Goal: Task Accomplishment & Management: Use online tool/utility

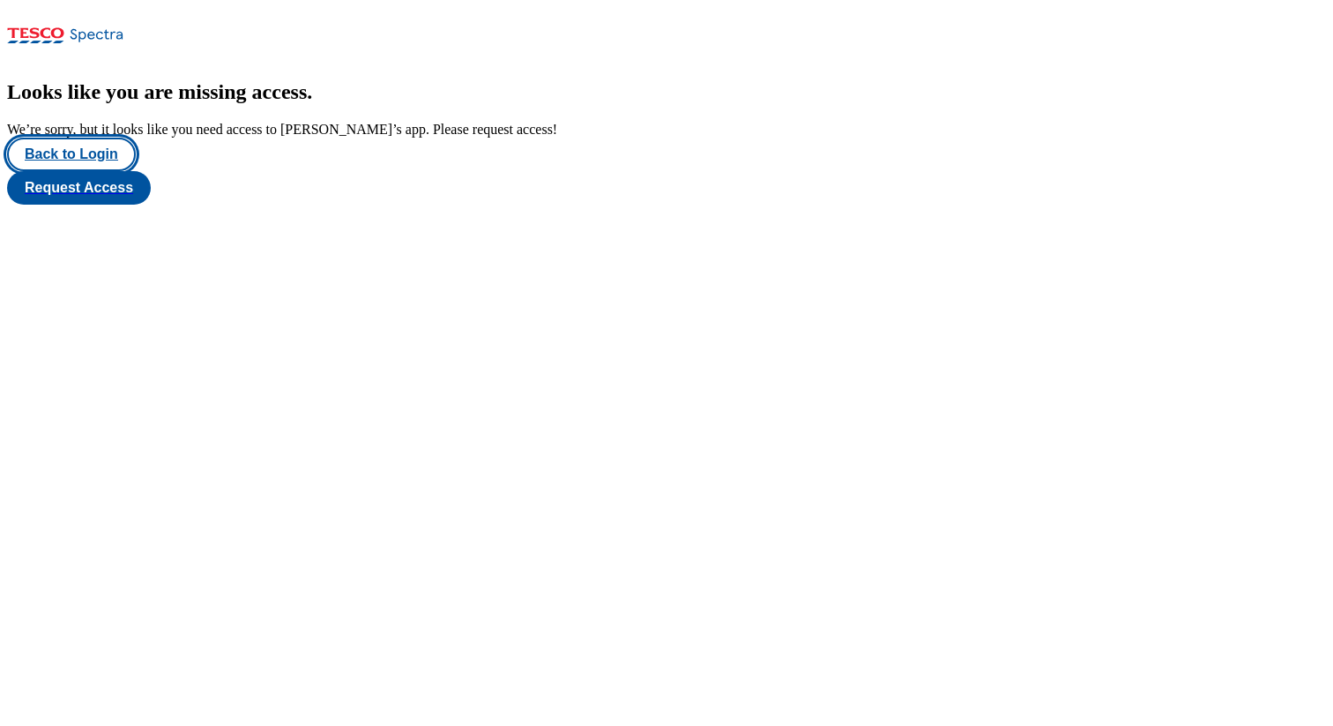
click at [80, 171] on button "Back to Login" at bounding box center [71, 155] width 129 height 34
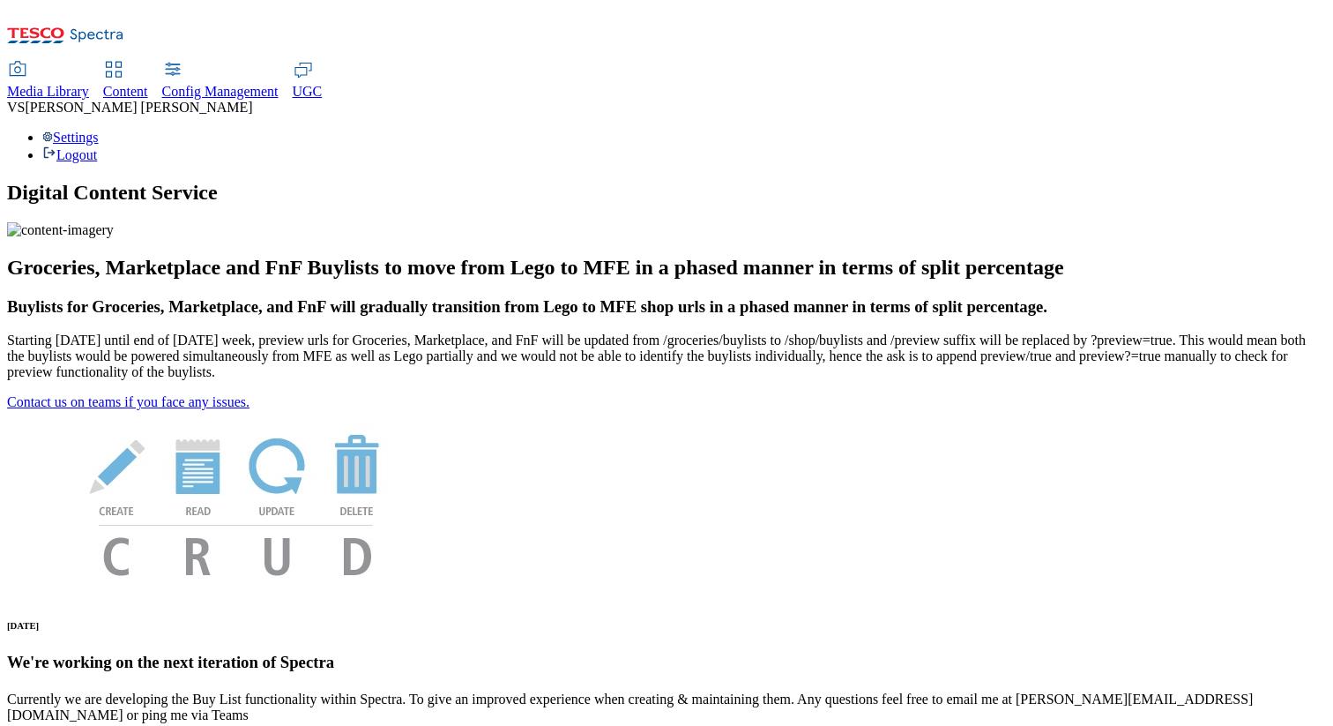
click at [148, 84] on span "Content" at bounding box center [125, 91] width 45 height 15
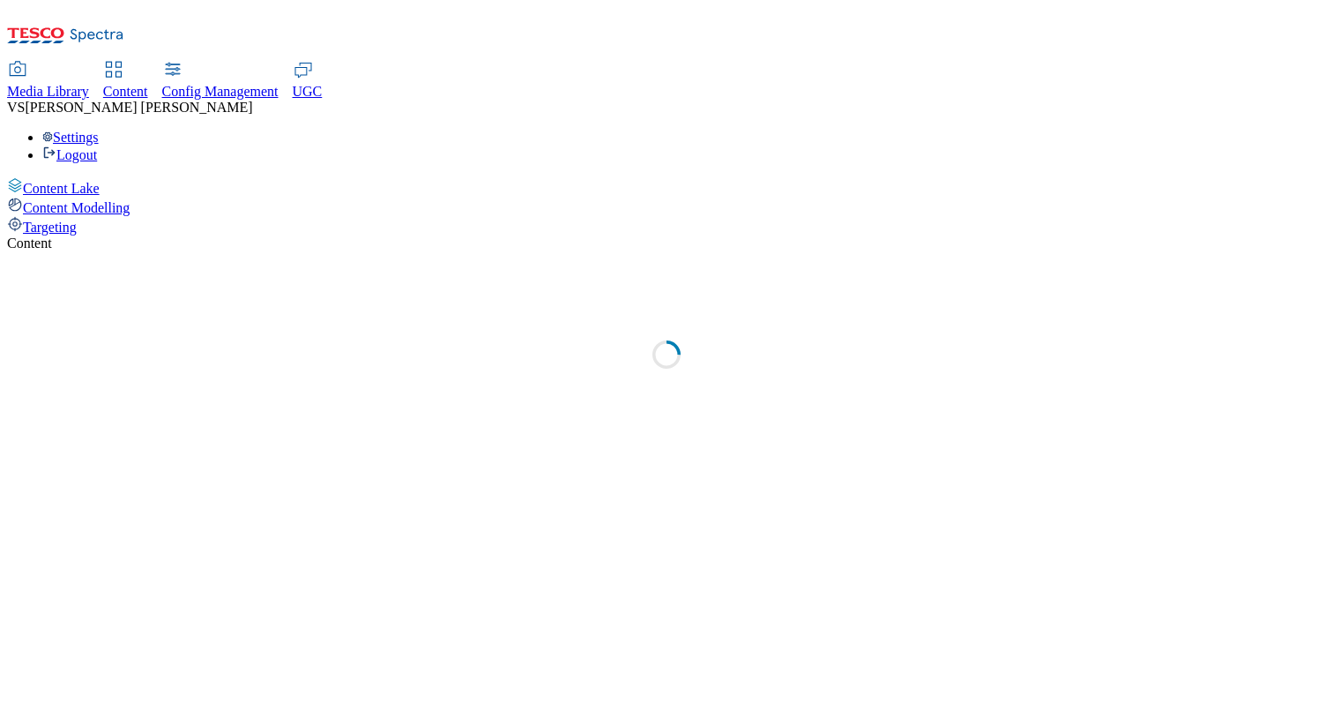
select select "group-comms"
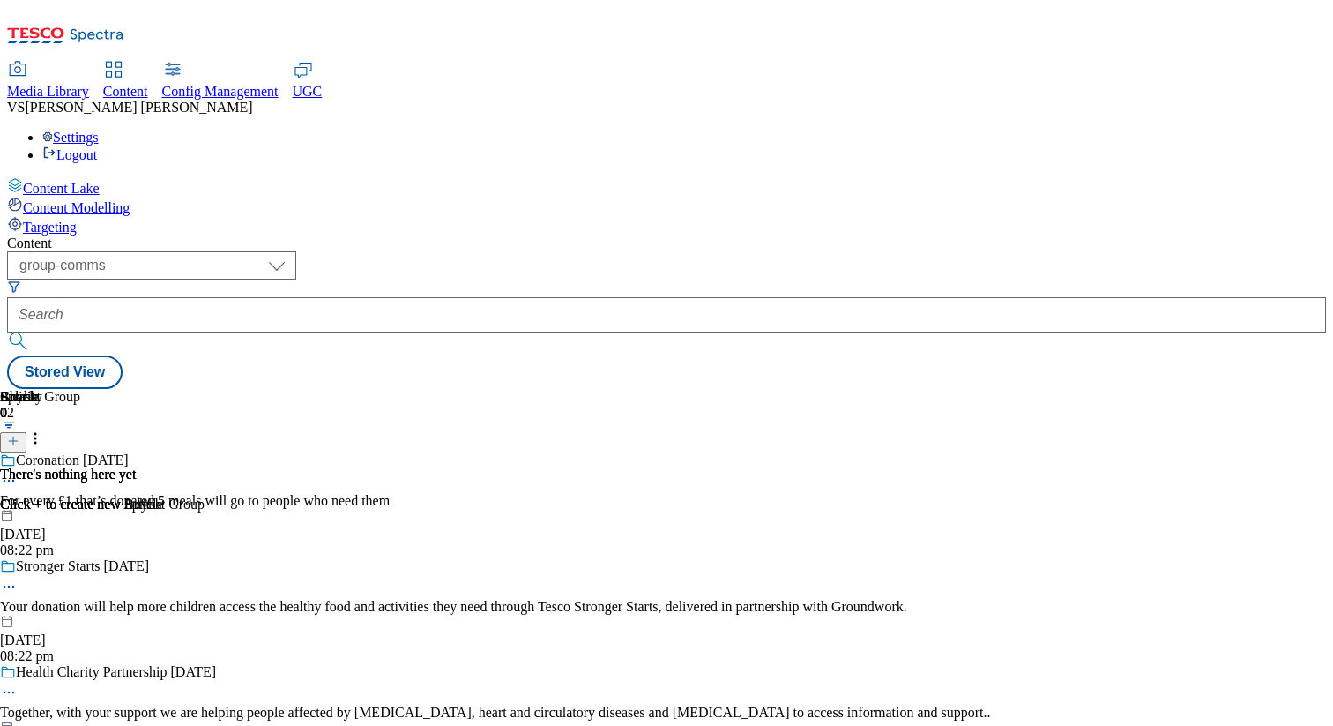
click at [77, 220] on span "Targeting" at bounding box center [50, 227] width 54 height 15
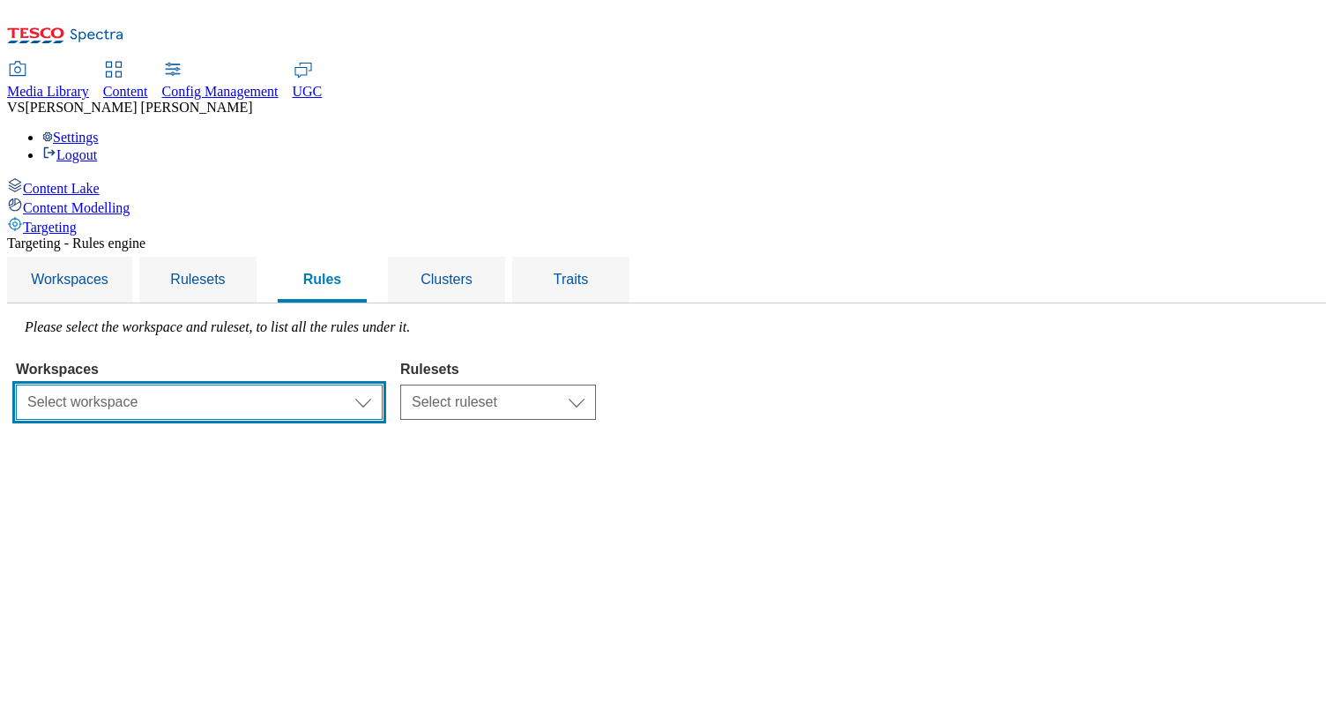
click at [383, 385] on select "Select workspace Test Targeting_28th_August_Sanity test [DATE] Test_Sanity_28th…" at bounding box center [199, 402] width 367 height 35
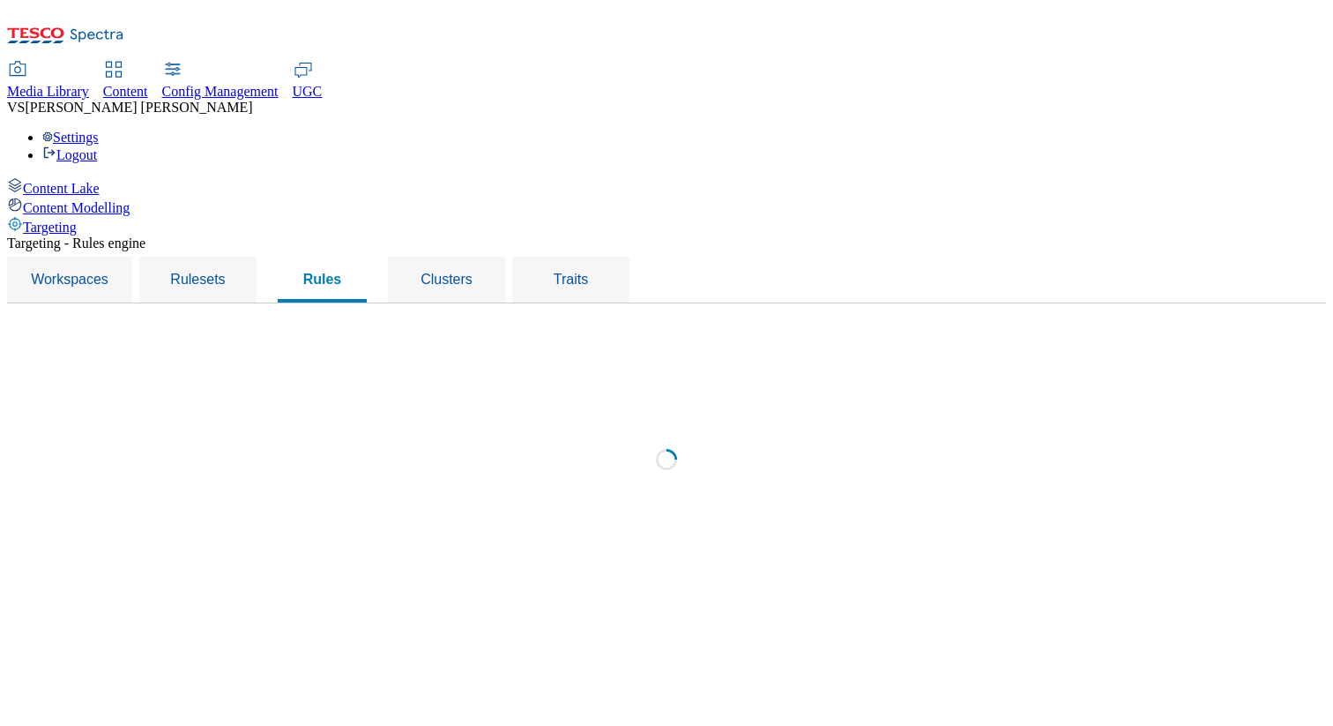
select select "f510054f-adaa-4692-b570-80fa3897127a"
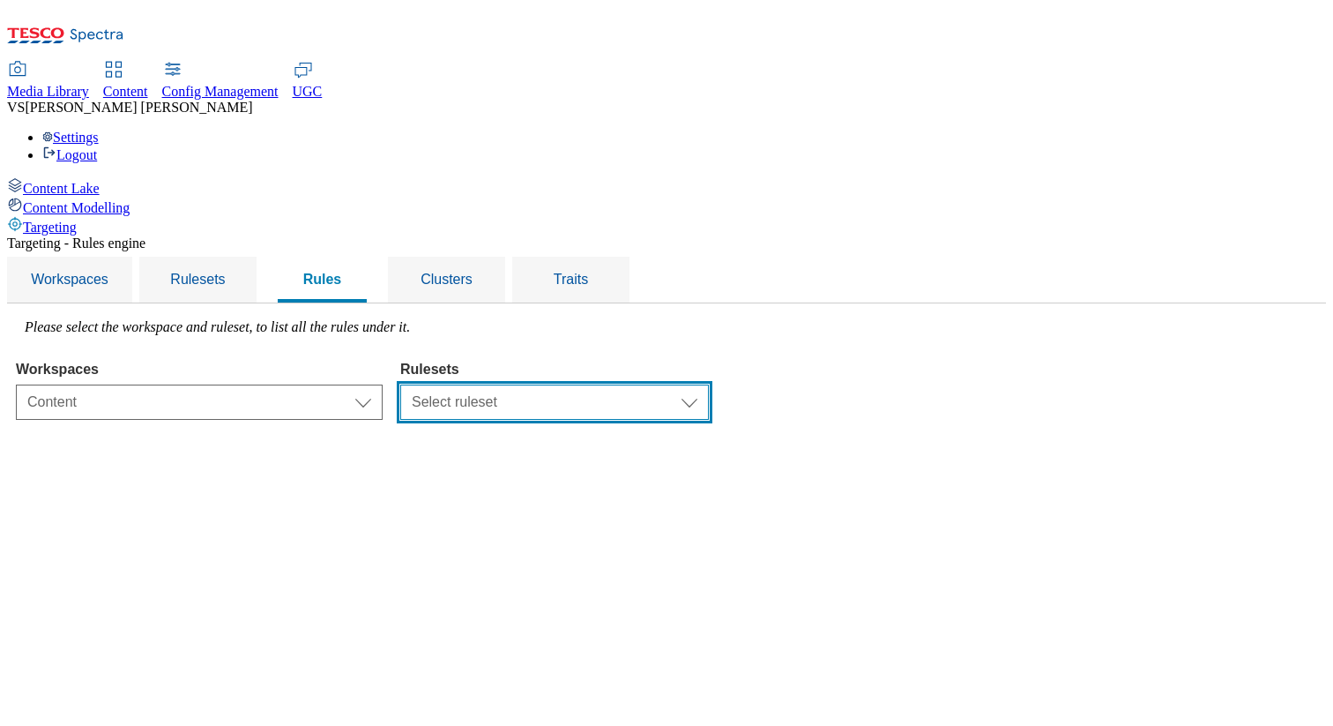
click at [709, 385] on select "Select ruleset CZ TEST HU ROI SK UK clubcard-roi clubcard-website customer-enga…" at bounding box center [554, 402] width 309 height 35
select select "7f9e739d-6abb-424f-b94f-4b375a3fe6e0"
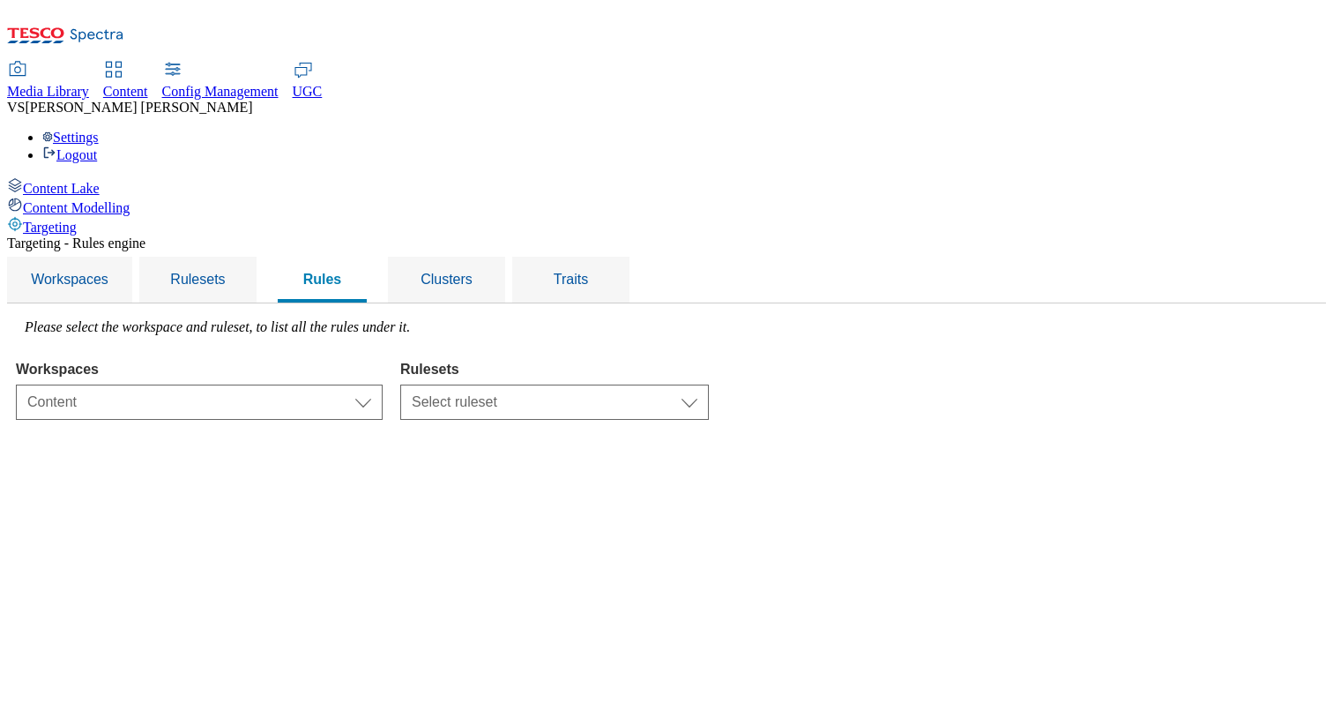
click at [622, 385] on select "Select ruleset CZ TEST HU ROI SK UK clubcard-roi clubcard-website customer-enga…" at bounding box center [554, 402] width 309 height 35
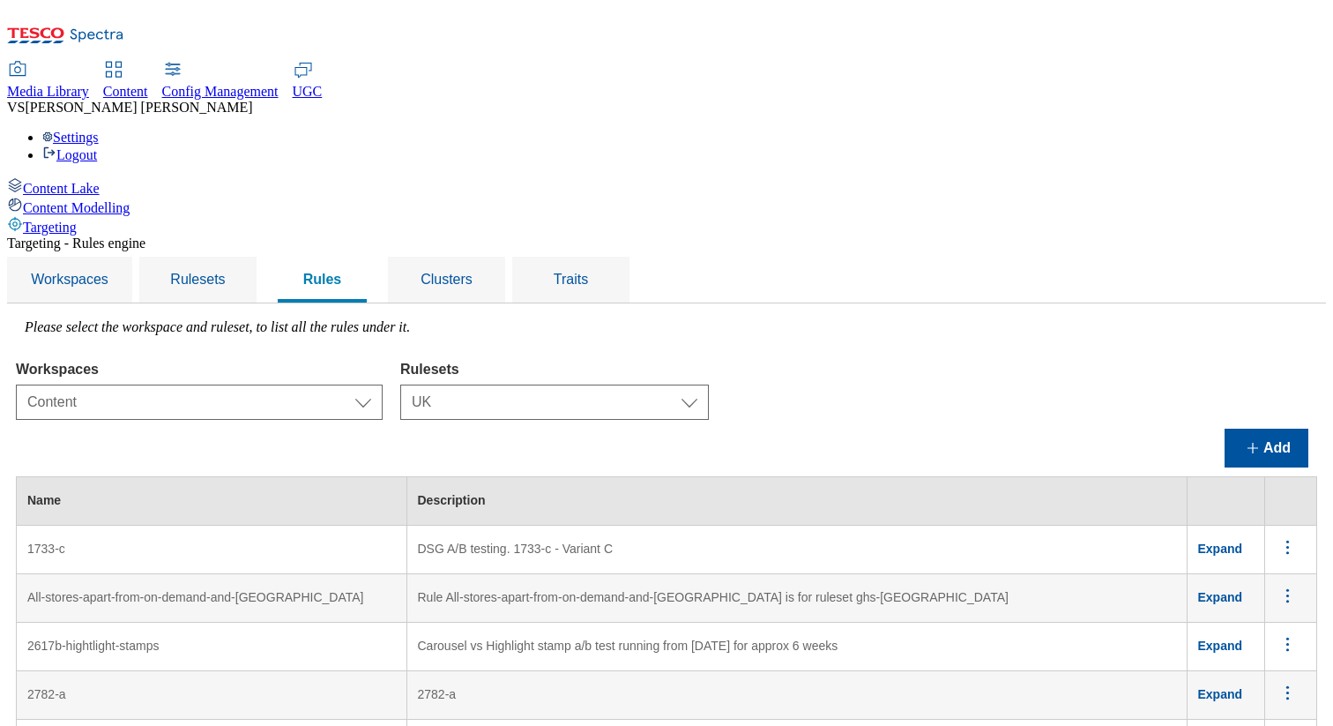
scroll to position [3983, 0]
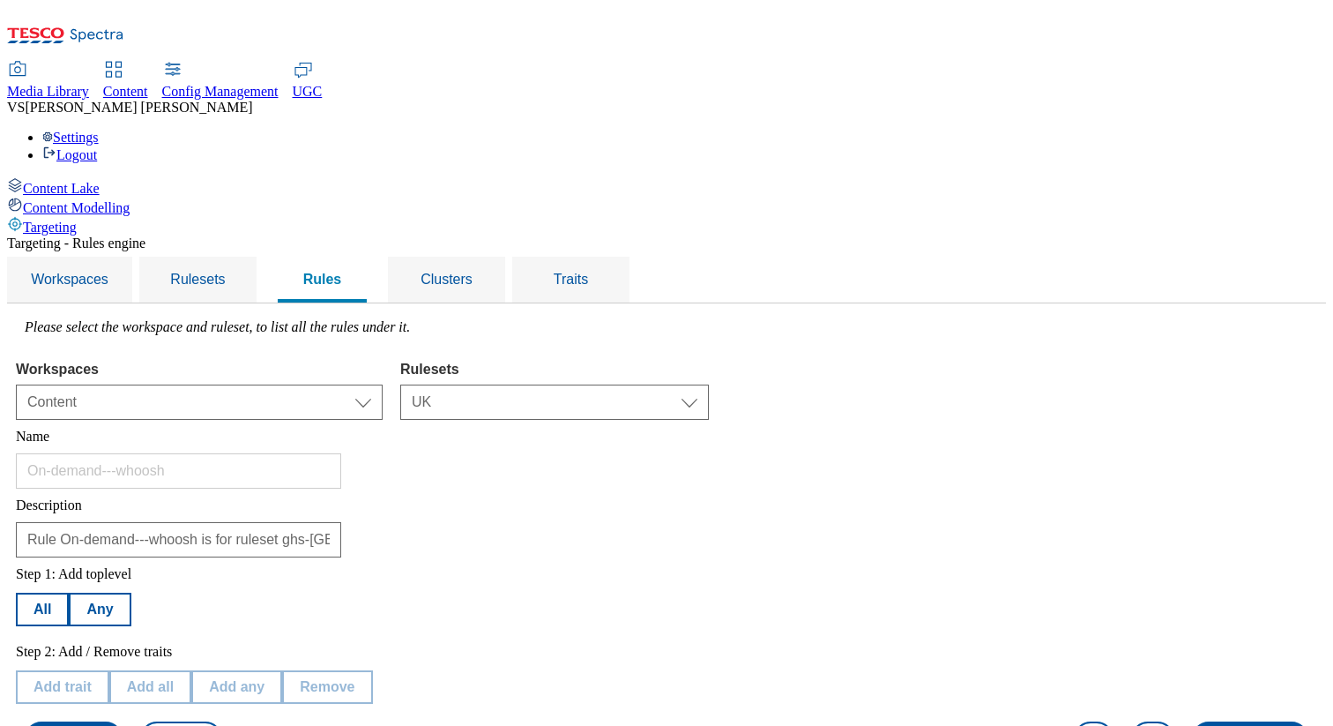
scroll to position [207, 0]
click at [108, 670] on button "Edit trait" at bounding box center [62, 687] width 93 height 34
select select "shoppingMethods"
select select "equals"
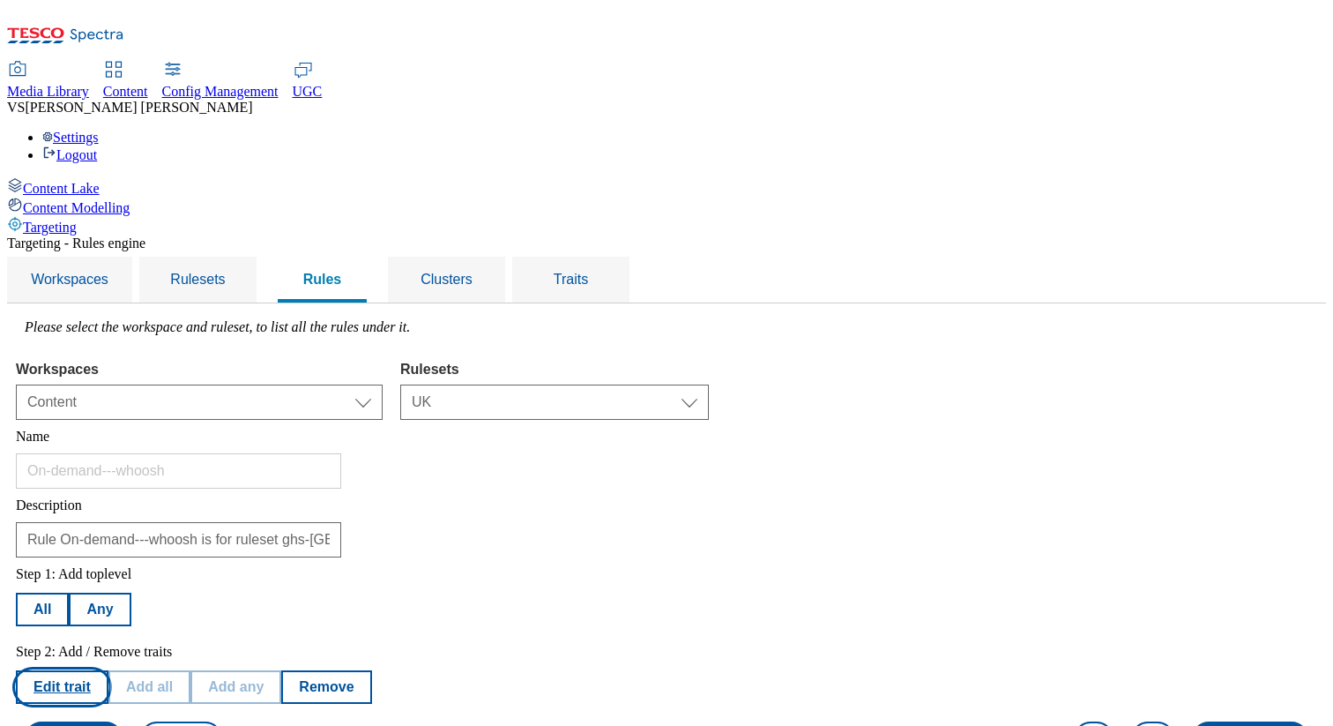
select select "ondemand"
click at [765, 497] on div "Description Rule On-demand---whoosh is for ruleset ghs-uk" at bounding box center [667, 527] width 1302 height 60
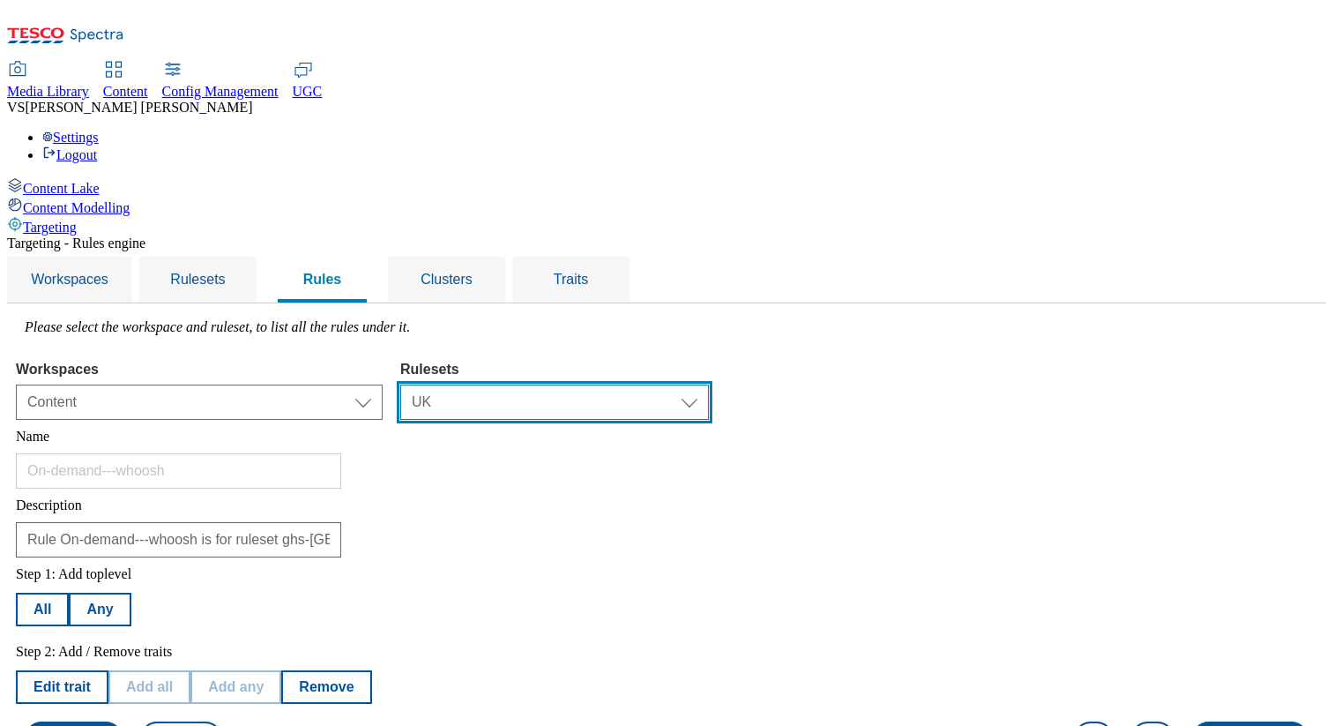
click at [689, 385] on select "Select ruleset CZ TEST HU ROI SK UK clubcard-roi clubcard-website customer-enga…" at bounding box center [554, 402] width 309 height 35
select select "e2fc2791-e495-43be-be06-3e254f21d69a"
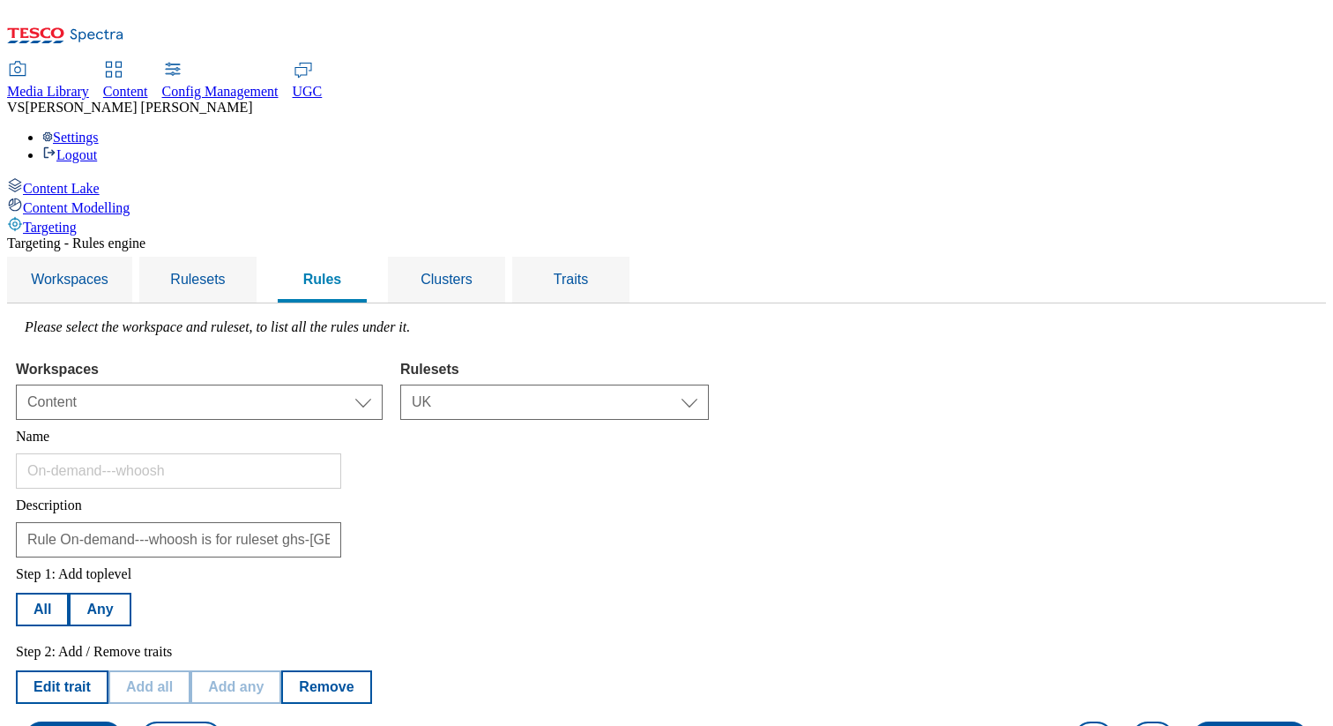
click at [622, 385] on select "Select ruleset CZ TEST HU ROI SK UK clubcard-roi clubcard-website customer-enga…" at bounding box center [554, 402] width 309 height 35
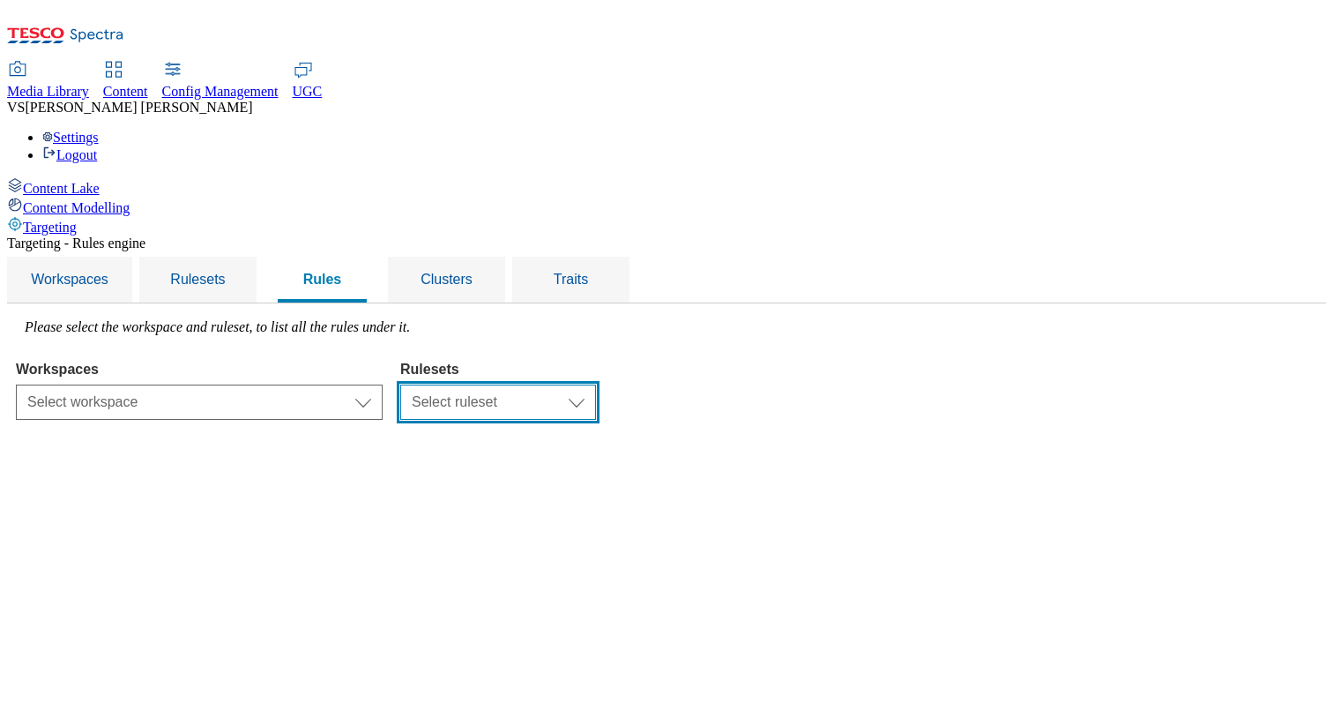
click at [596, 385] on select "Select ruleset" at bounding box center [498, 402] width 196 height 35
click at [383, 385] on select "Select workspace Test Targeting_28th_August_Sanity test [DATE] Test_Sanity_28th…" at bounding box center [199, 402] width 367 height 35
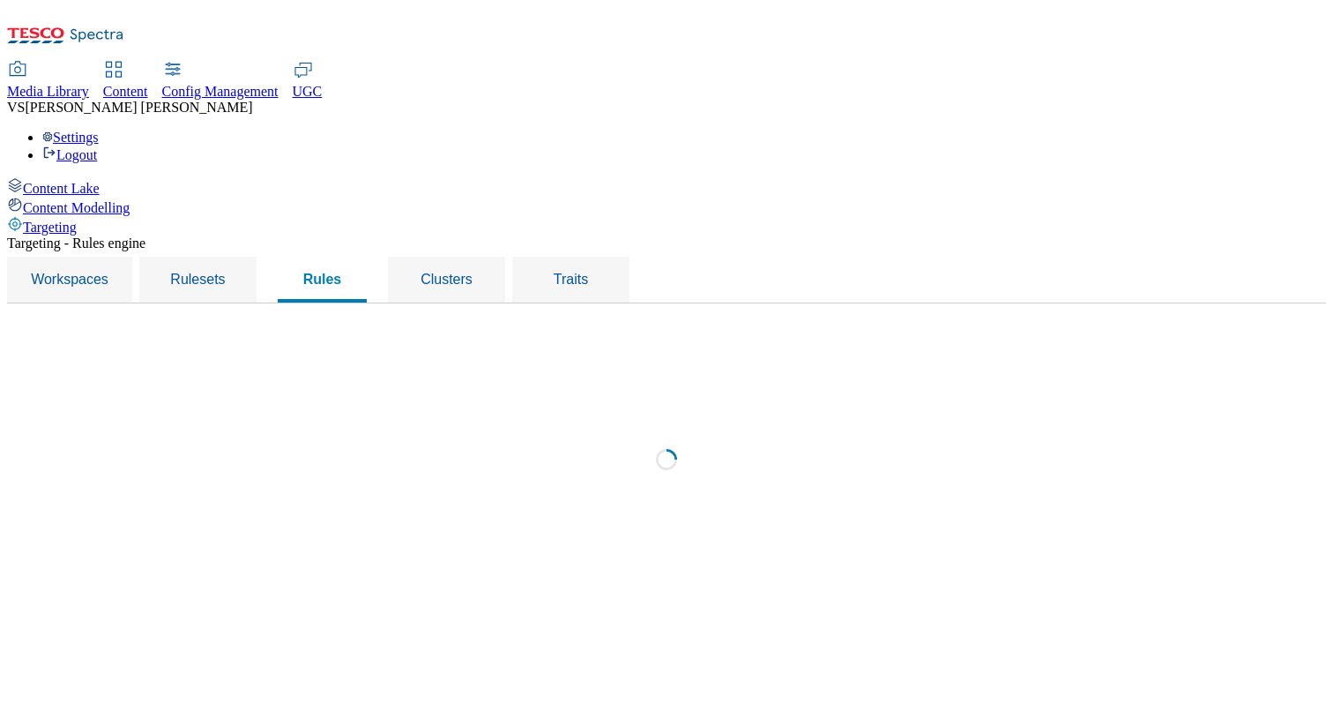
select select "f510054f-adaa-4692-b570-80fa3897127a"
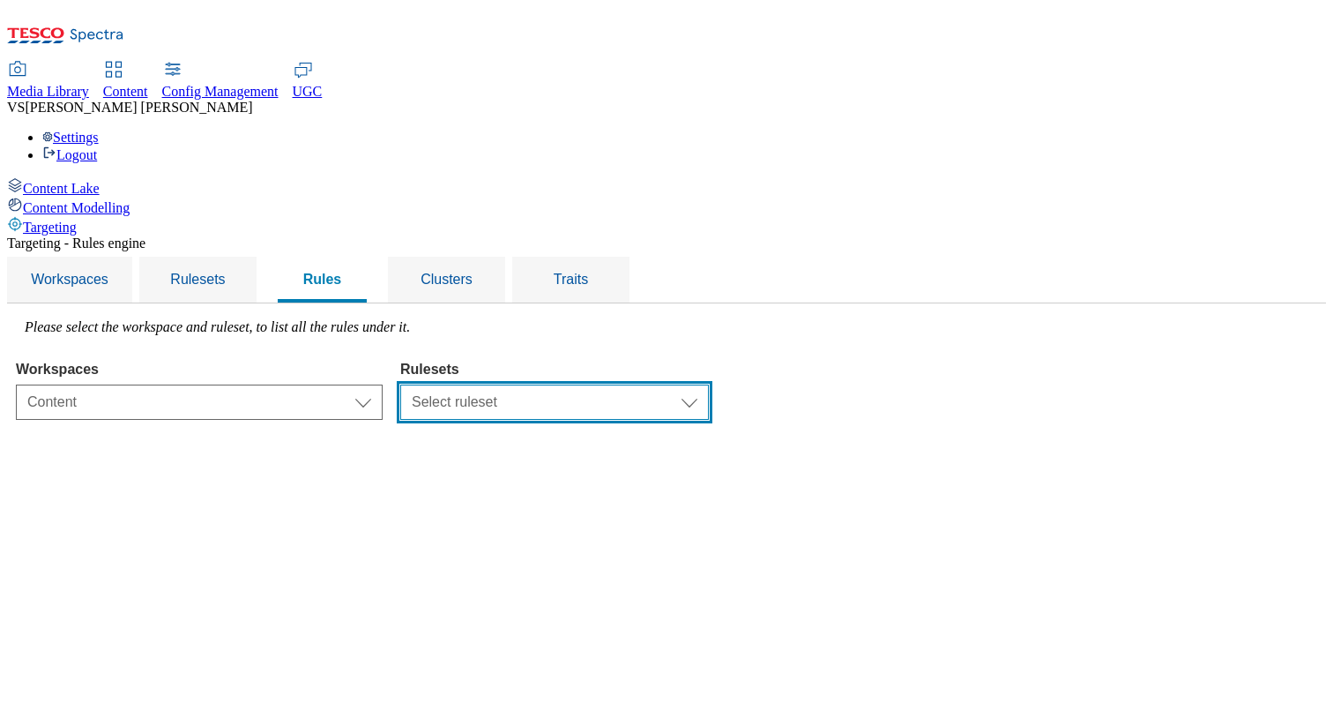
click at [691, 385] on select "Select ruleset CZ TEST HU ROI SK UK clubcard-roi clubcard-website customer-enga…" at bounding box center [554, 402] width 309 height 35
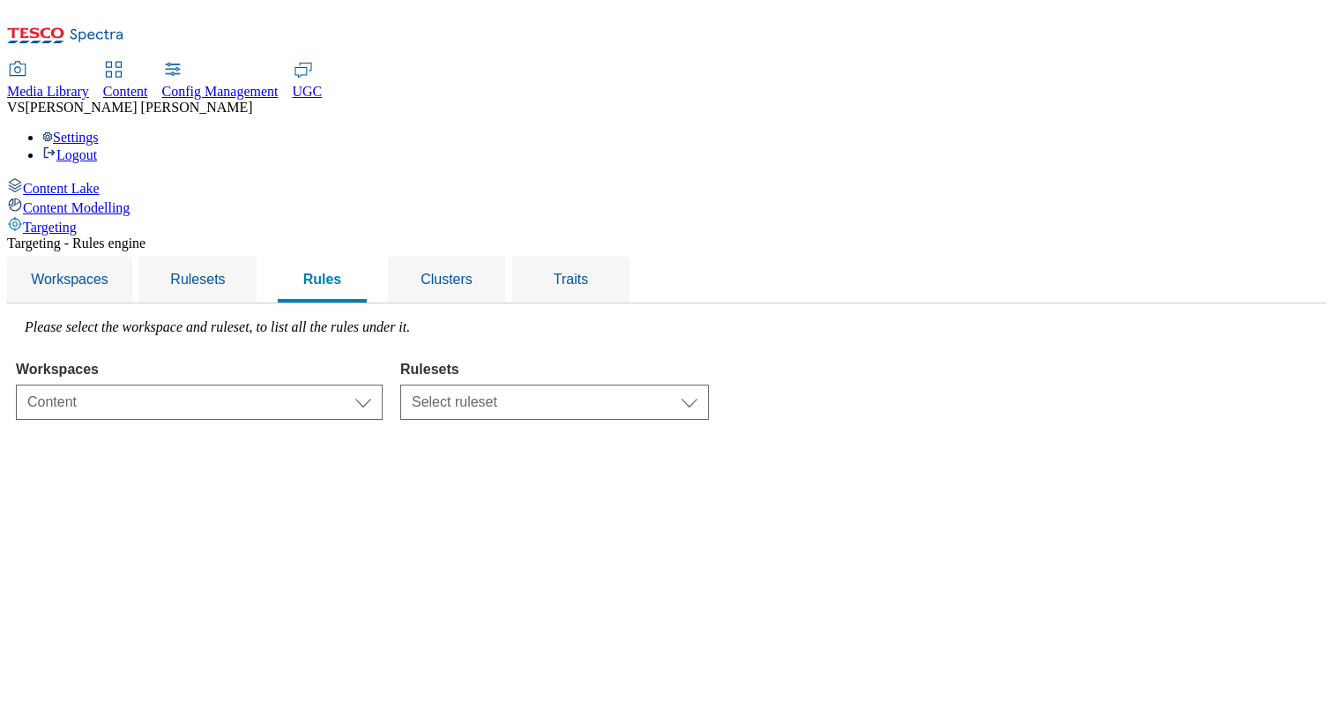
click at [622, 385] on select "Select ruleset CZ TEST HU ROI SK UK clubcard-roi clubcard-website customer-enga…" at bounding box center [554, 402] width 309 height 35
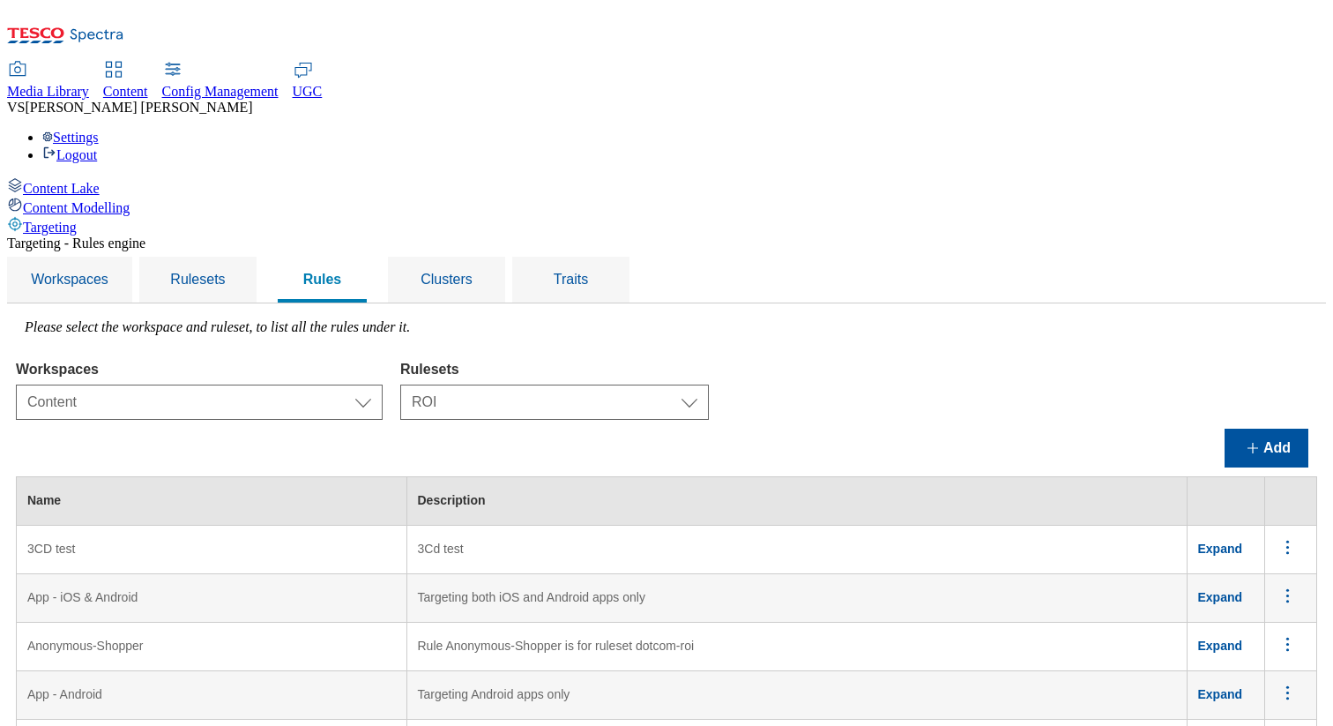
scroll to position [1373, 0]
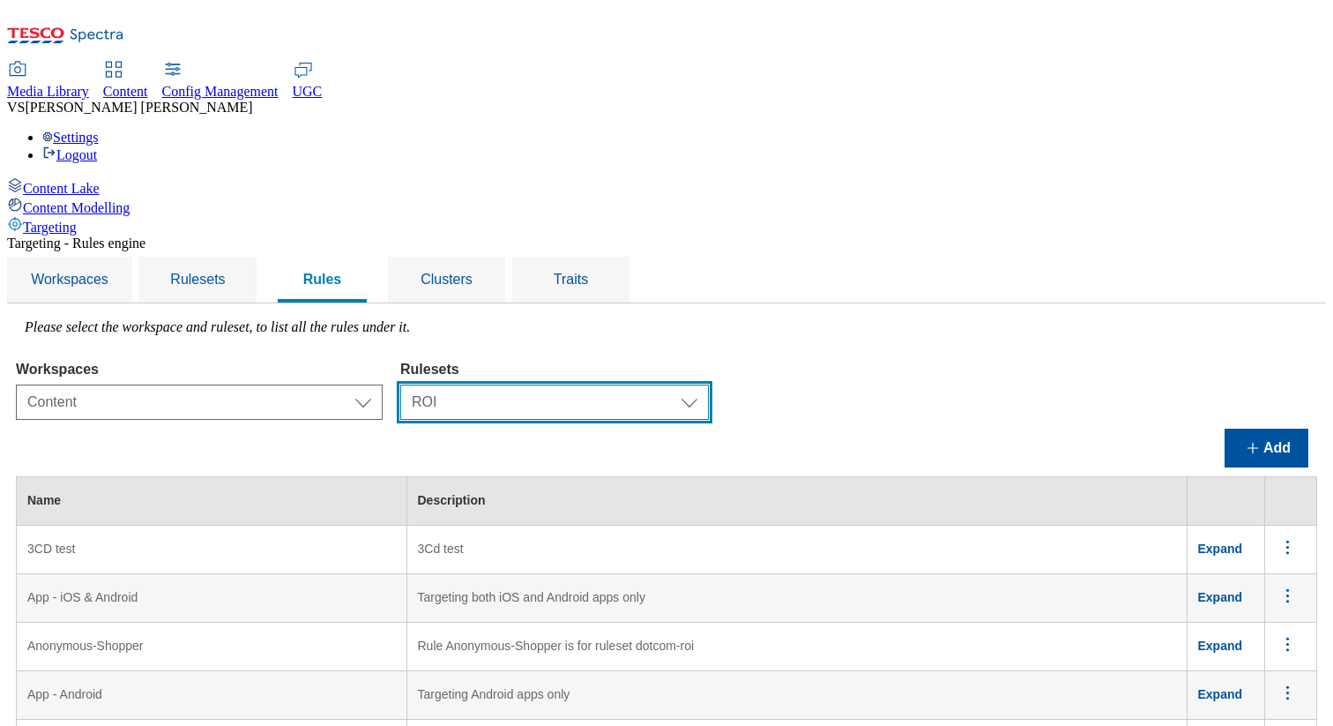
click at [693, 385] on select "Select ruleset CZ TEST HU ROI SK UK clubcard-roi clubcard-website customer-enga…" at bounding box center [554, 402] width 309 height 35
select select "9517e22c-2aac-4b0f-8e90-eaa8ecd1b41e"
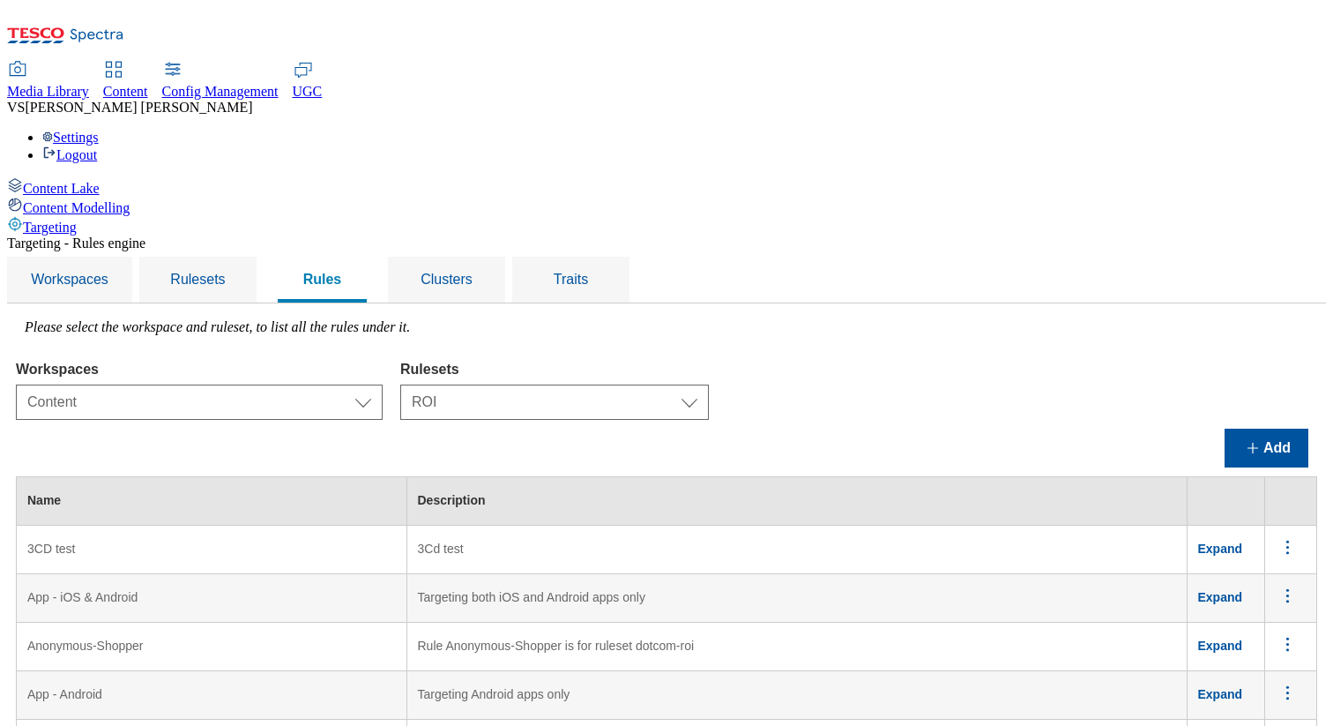
click at [622, 385] on select "Select ruleset CZ TEST HU ROI SK UK clubcard-roi clubcard-website customer-enga…" at bounding box center [554, 402] width 309 height 35
click at [968, 353] on div "Workspaces Select workspace Test Targeting_28th_August_Sanity test 20th march T…" at bounding box center [667, 386] width 1302 height 67
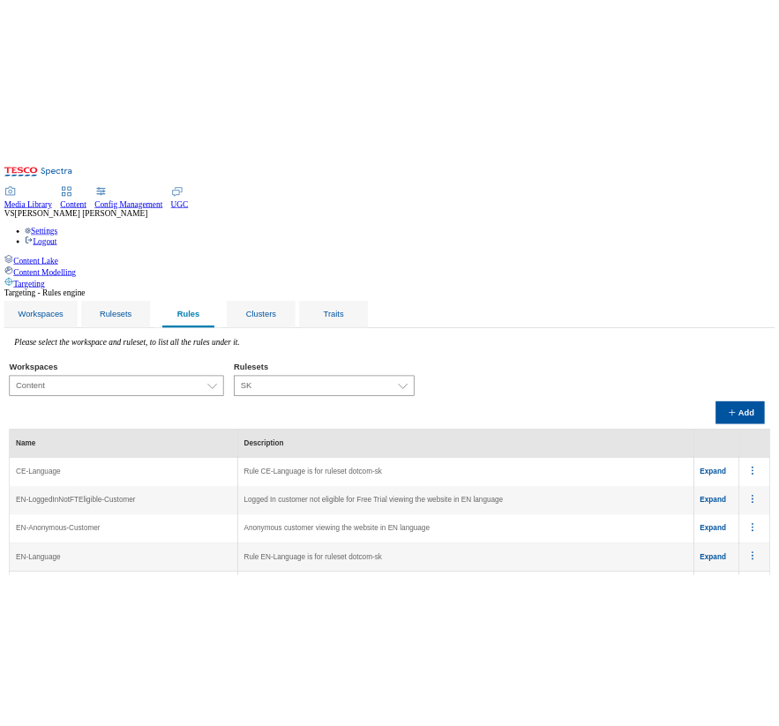
scroll to position [762, 0]
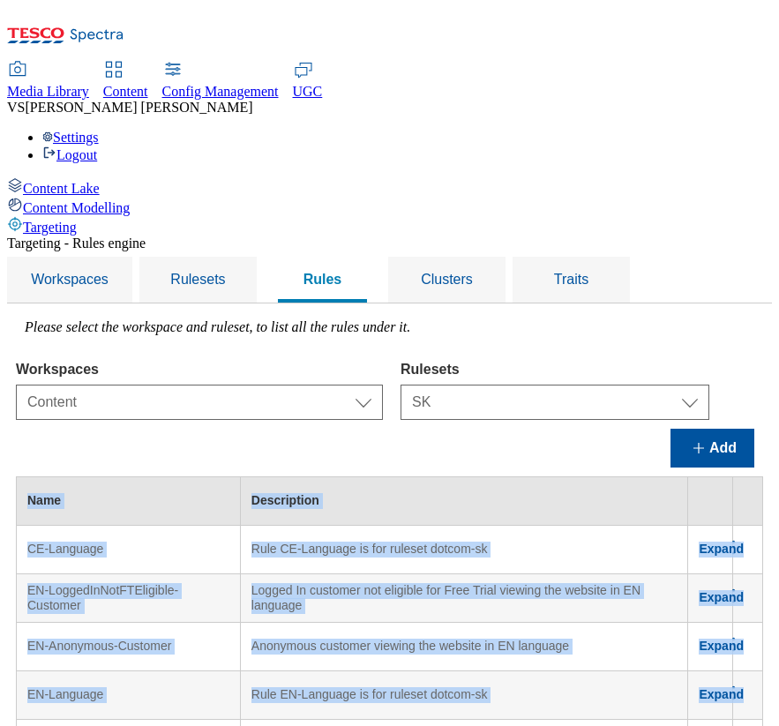
drag, startPoint x: 732, startPoint y: 218, endPoint x: 753, endPoint y: 217, distance: 21.2
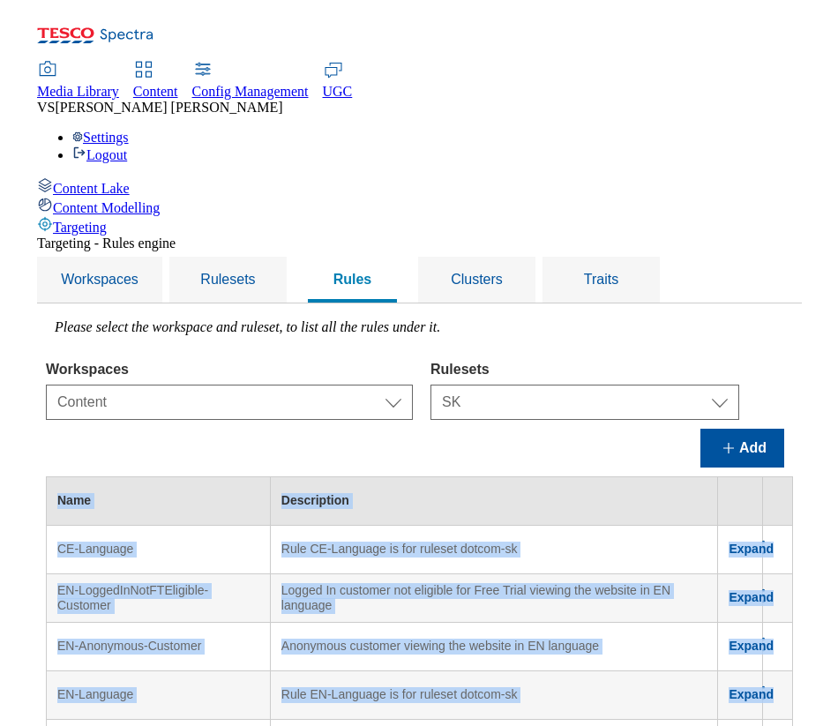
scroll to position [762, 516]
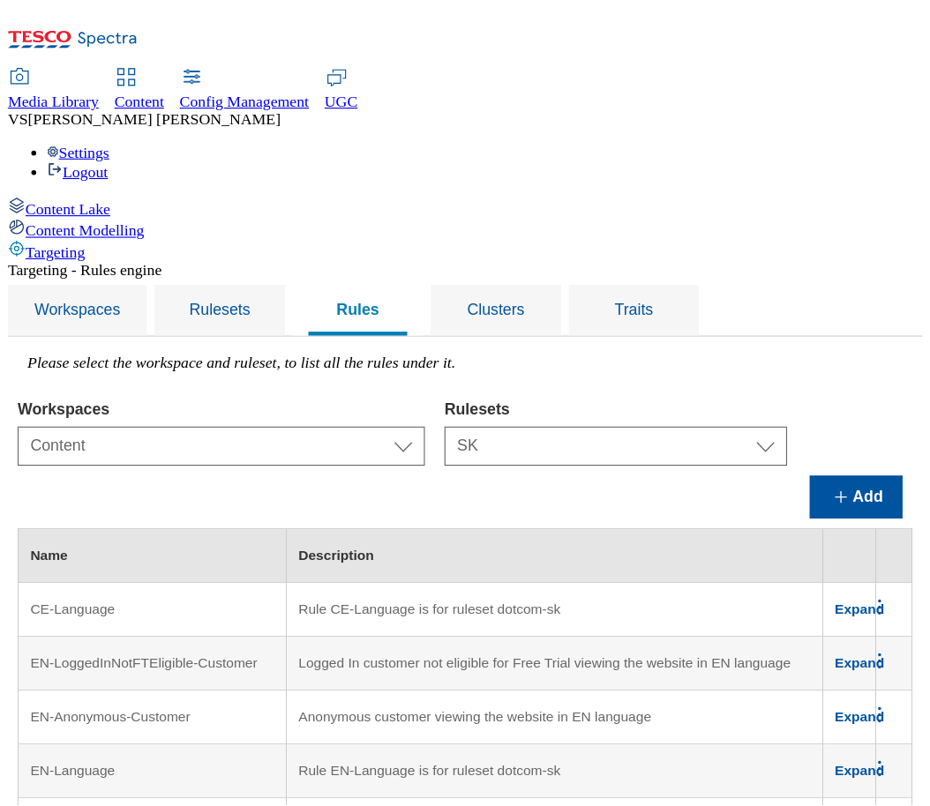
scroll to position [749, 516]
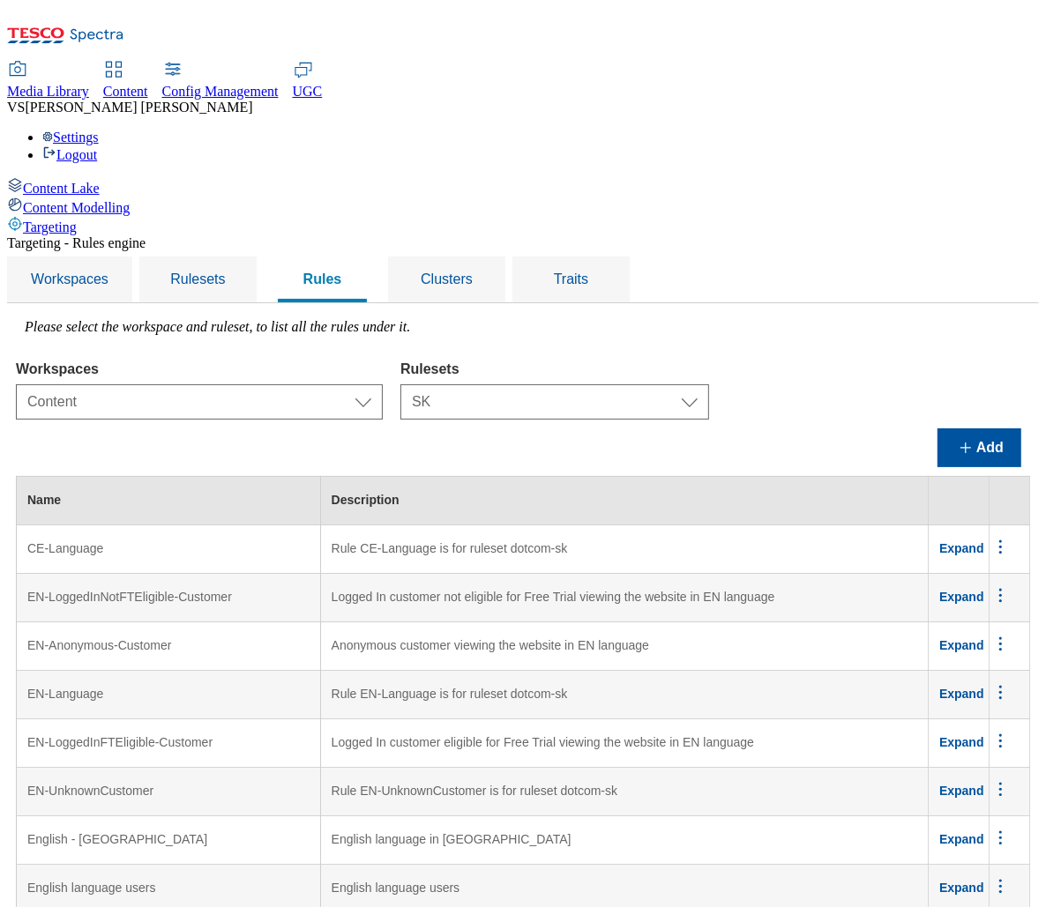
scroll to position [667, 250]
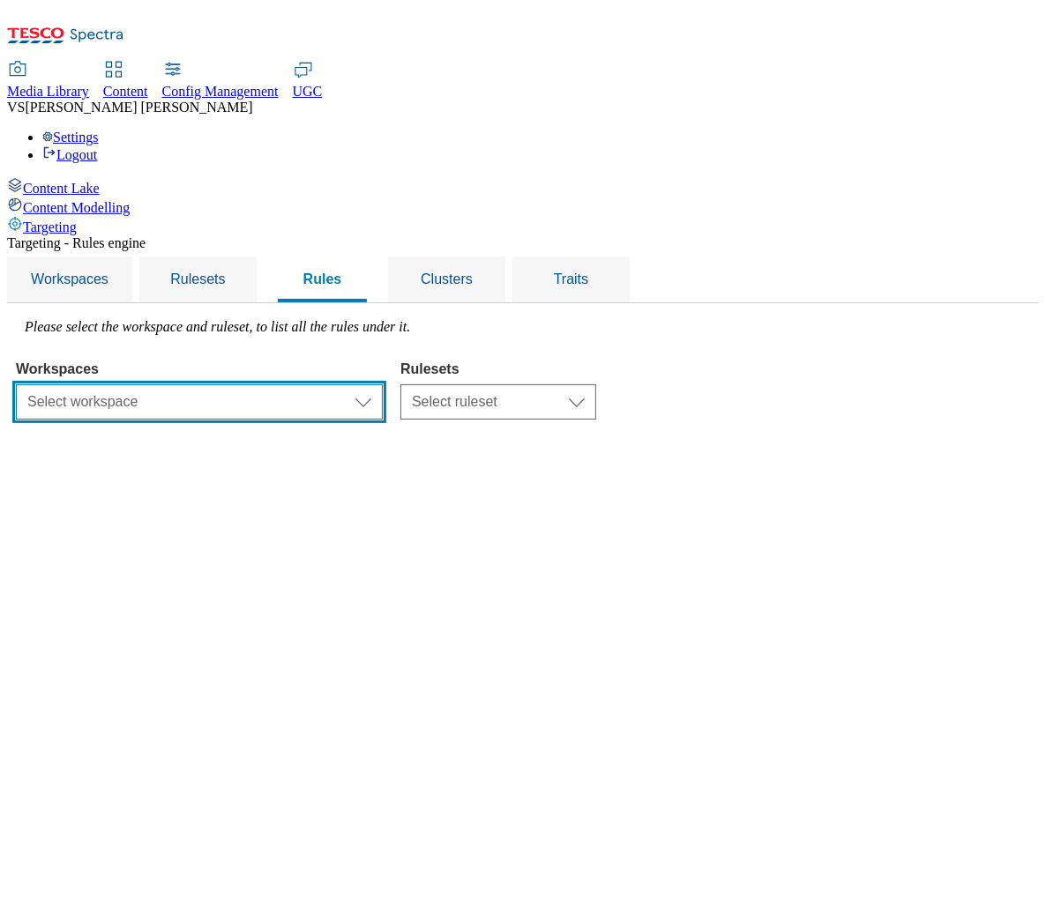
click at [383, 385] on select "Select workspace Test Targeting_28th_August_Sanity test [DATE] Test_Sanity_28th…" at bounding box center [199, 402] width 367 height 35
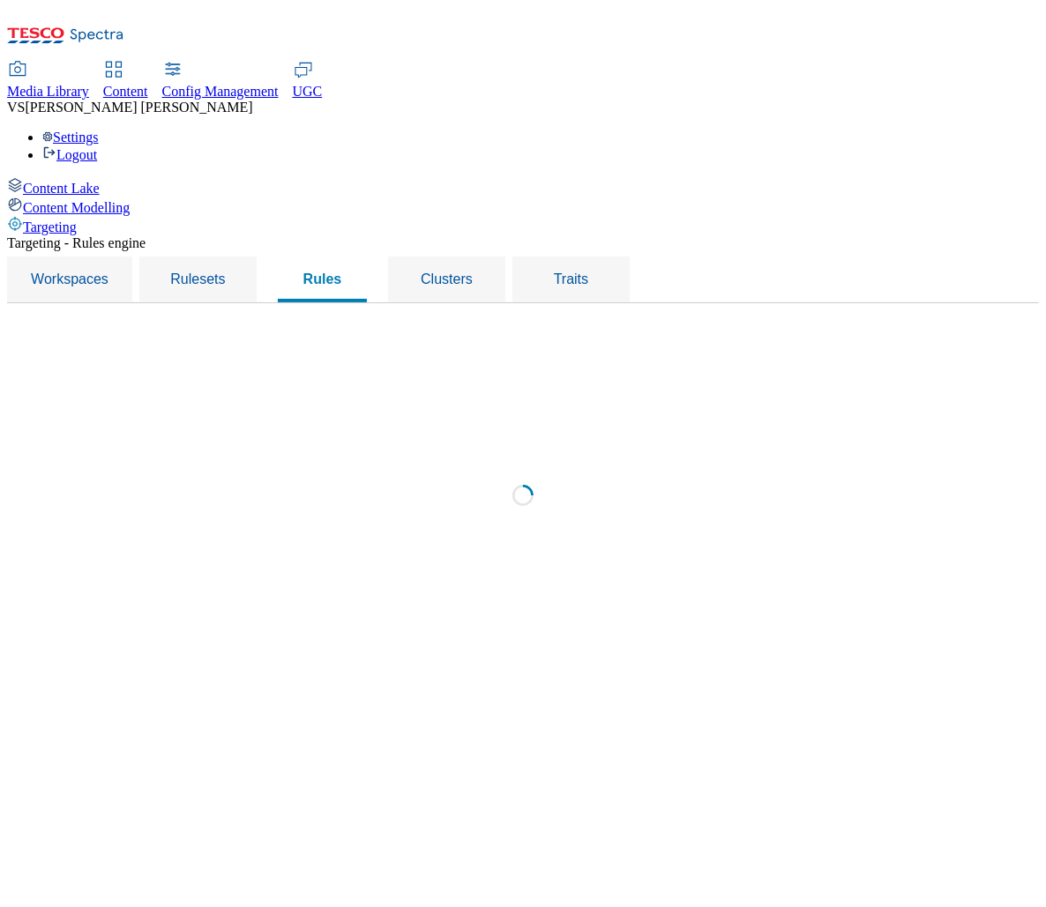
select select "f510054f-adaa-4692-b570-80fa3897127a"
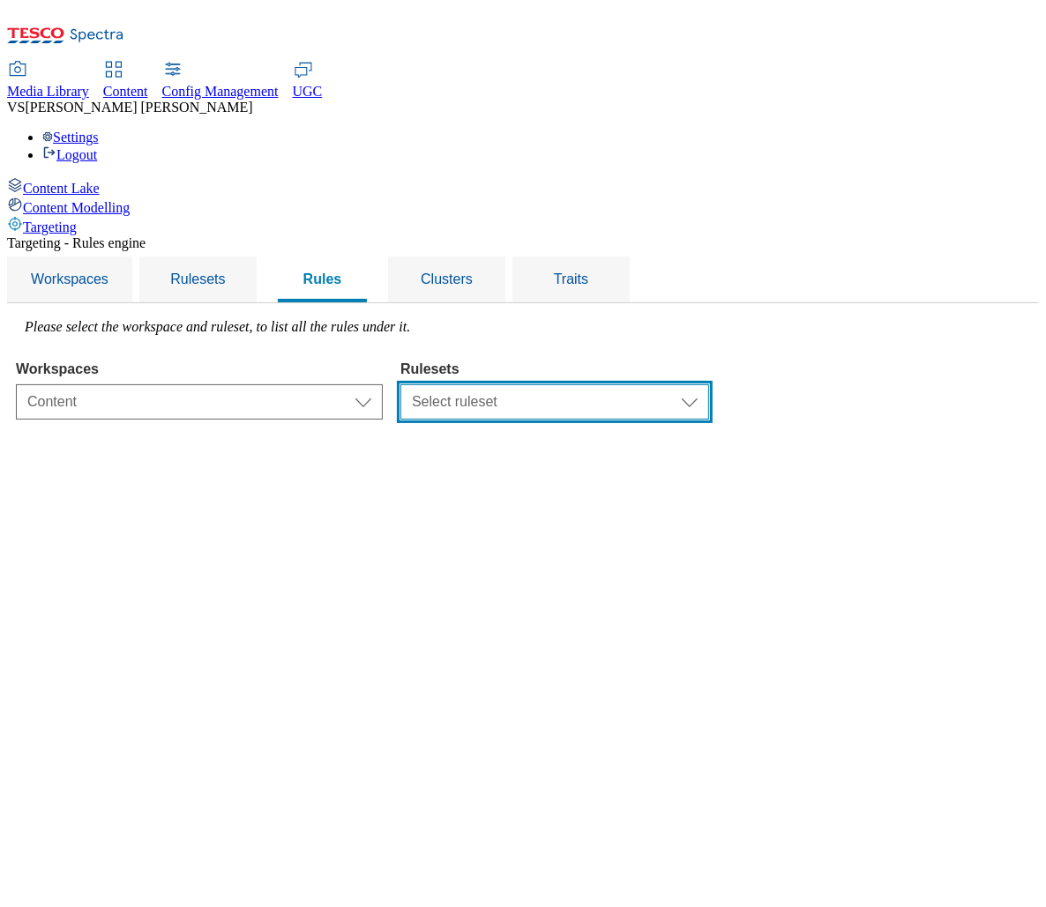
click at [707, 385] on select "Select ruleset CZ TEST HU ROI SK UK clubcard-roi clubcard-website customer-enga…" at bounding box center [554, 402] width 309 height 35
click at [622, 385] on select "Select ruleset CZ TEST HU ROI SK UK clubcard-roi clubcard-website customer-enga…" at bounding box center [554, 402] width 309 height 35
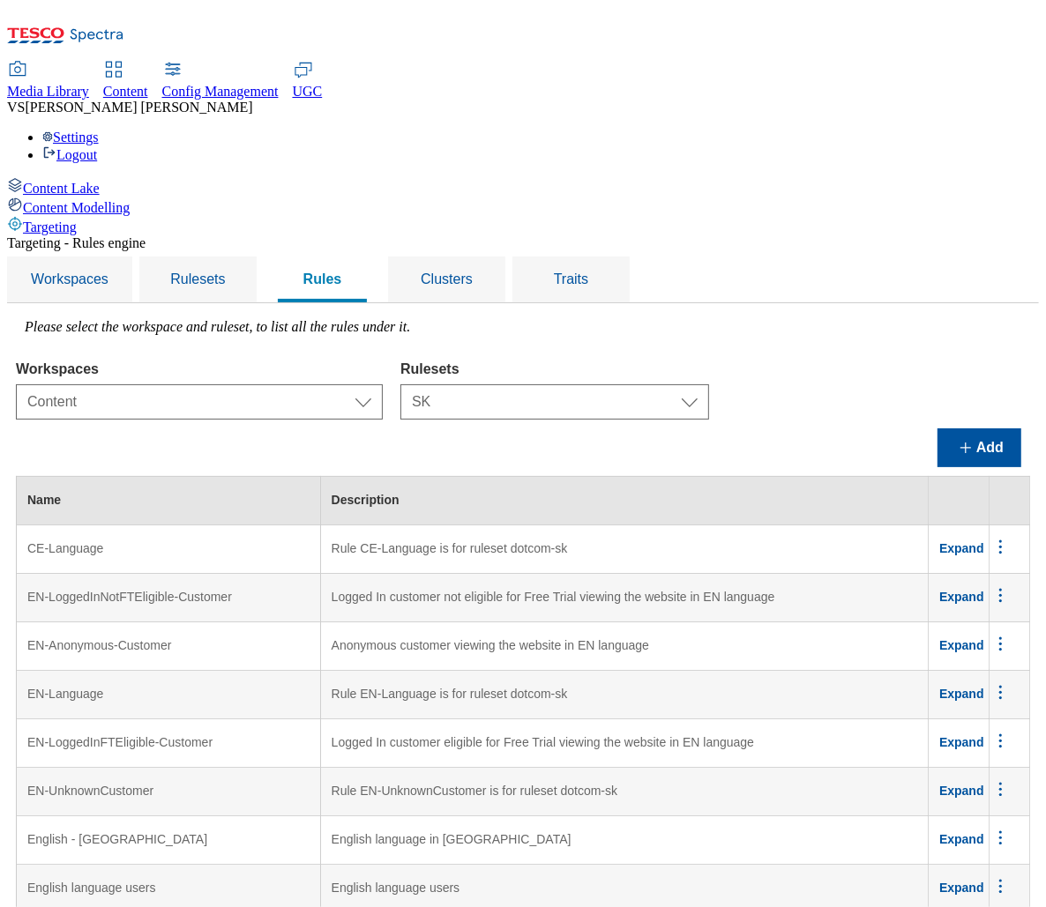
click at [975, 541] on span "Expand" at bounding box center [961, 548] width 45 height 14
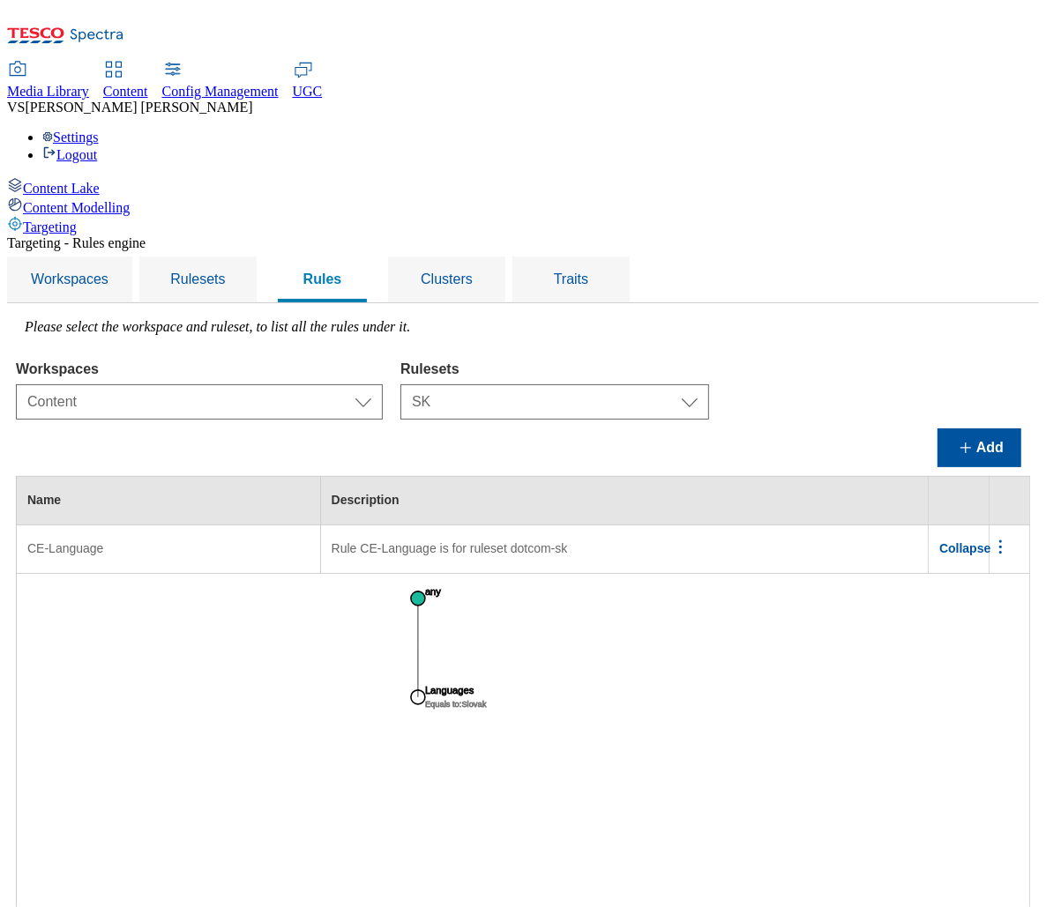
click at [975, 541] on span "Collapse" at bounding box center [964, 548] width 51 height 14
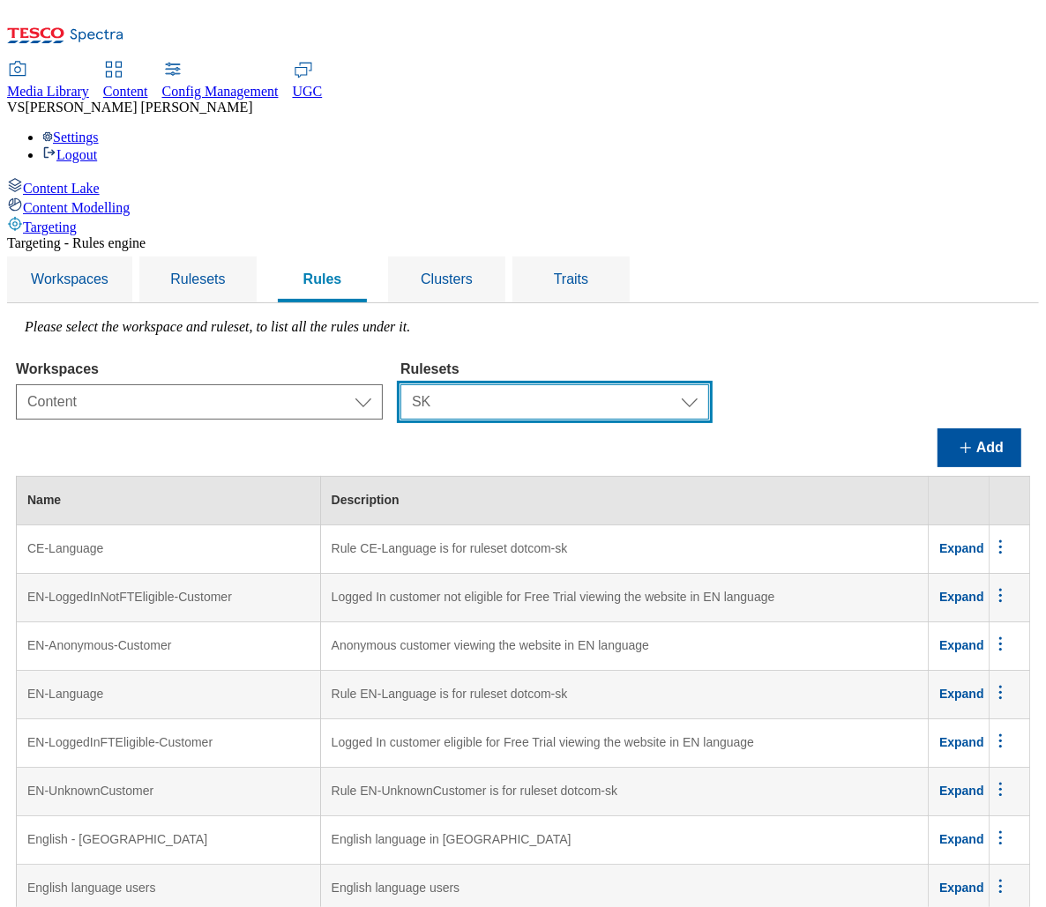
click at [698, 385] on select "Select ruleset CZ TEST HU ROI SK UK clubcard-roi clubcard-website customer-enga…" at bounding box center [554, 402] width 309 height 35
select select "e2fc2791-e495-43be-be06-3e254f21d69a"
click at [622, 385] on select "Select ruleset CZ TEST HU ROI SK UK clubcard-roi clubcard-website customer-enga…" at bounding box center [554, 402] width 309 height 35
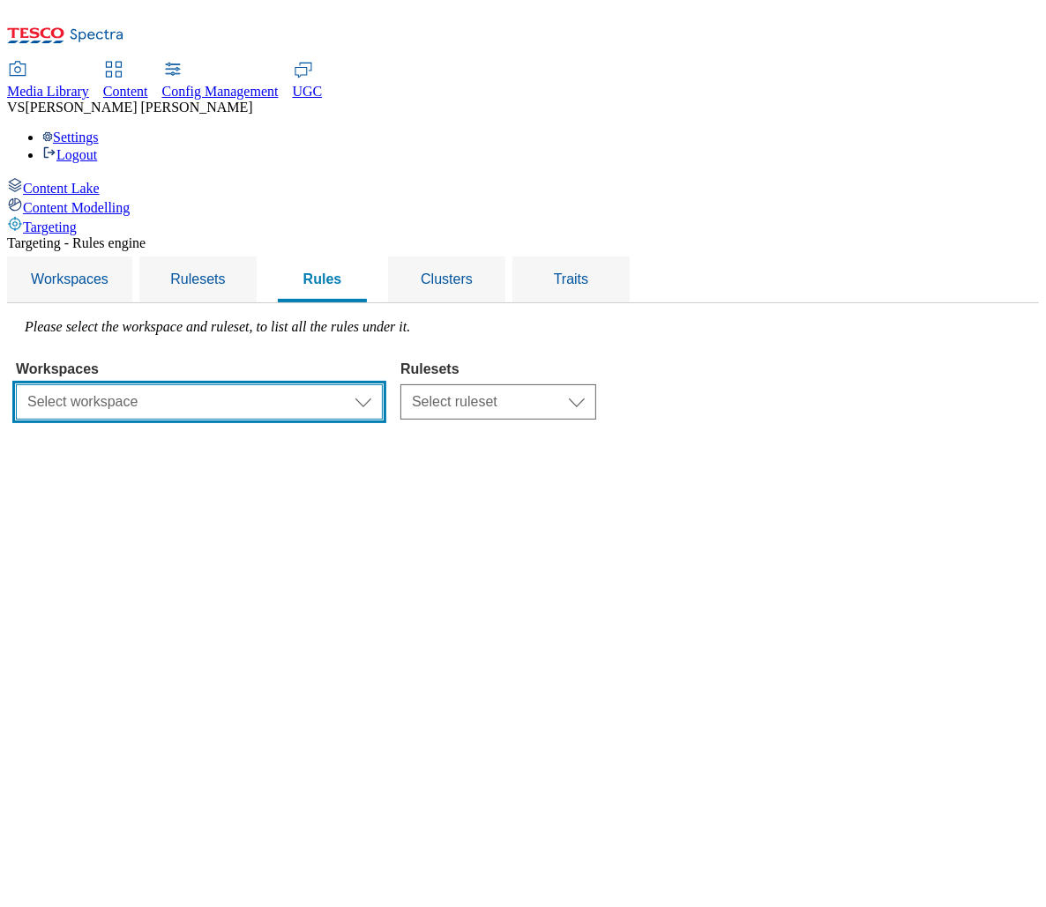
click at [383, 385] on select "Select workspace Test Targeting_28th_August_Sanity test [DATE] Test_Sanity_28th…" at bounding box center [199, 402] width 367 height 35
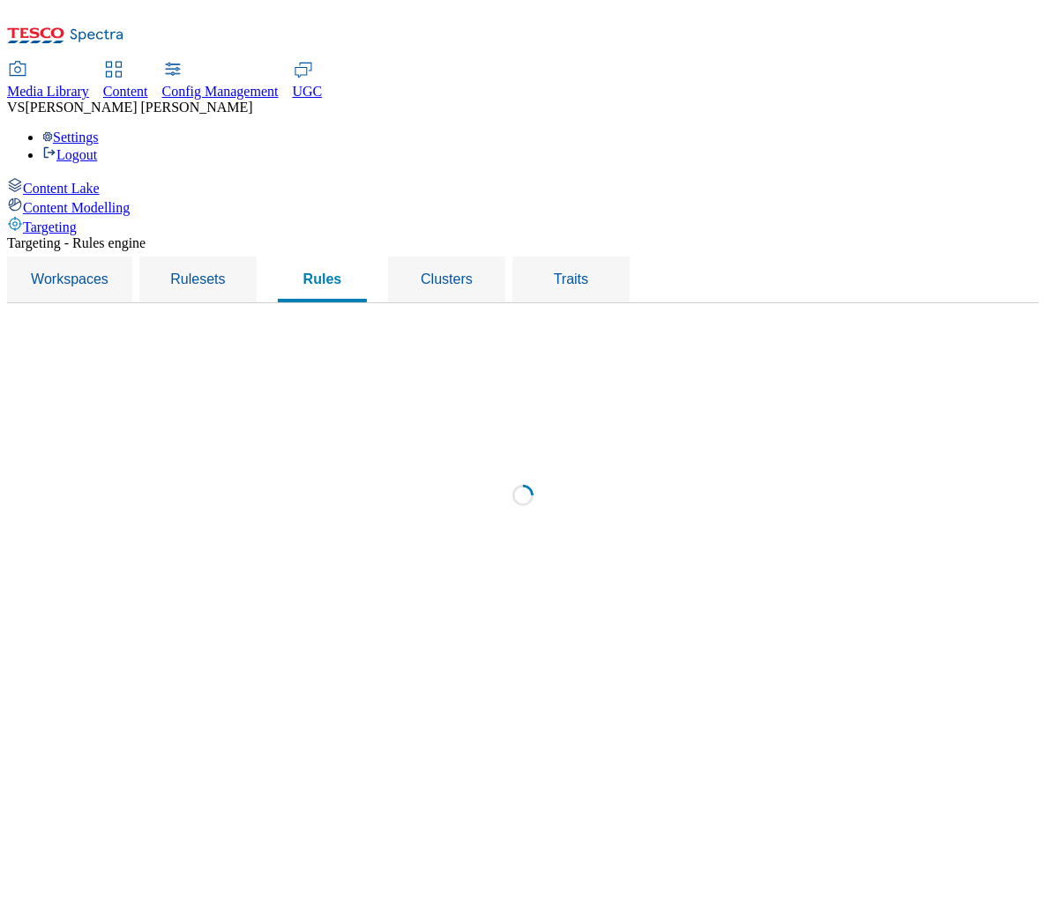
select select "f510054f-adaa-4692-b570-80fa3897127a"
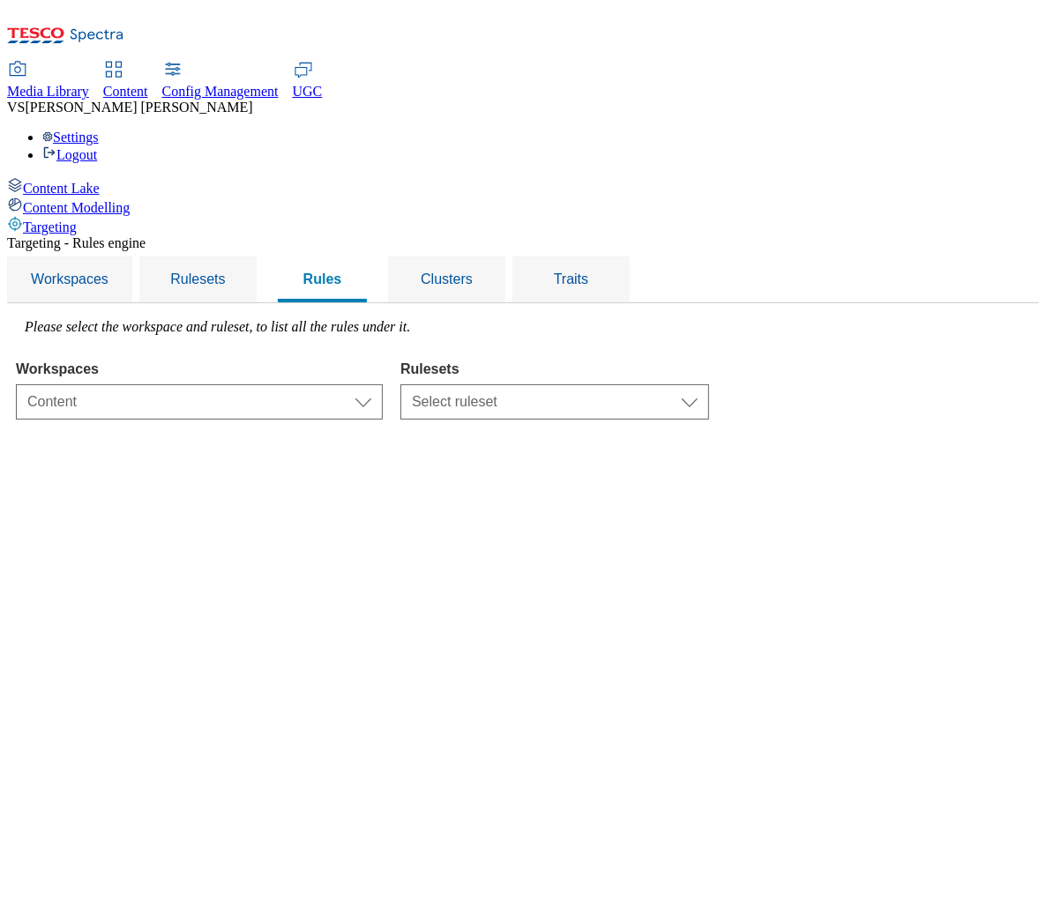
click at [987, 353] on div "Workspaces Select workspace Test Targeting_28th_August_Sanity test [DATE] Test_…" at bounding box center [523, 386] width 1014 height 67
click at [473, 272] on span "Clusters" at bounding box center [447, 279] width 52 height 15
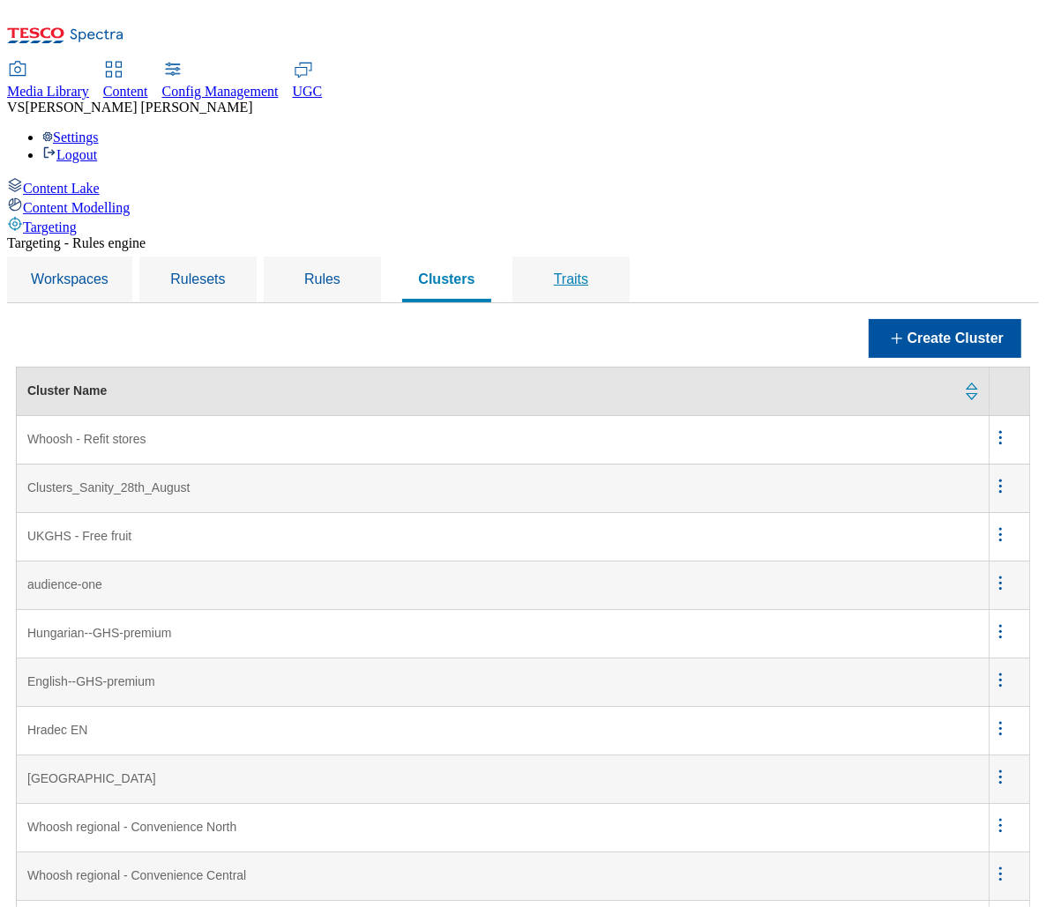
click at [609, 257] on div "Traits" at bounding box center [571, 280] width 75 height 46
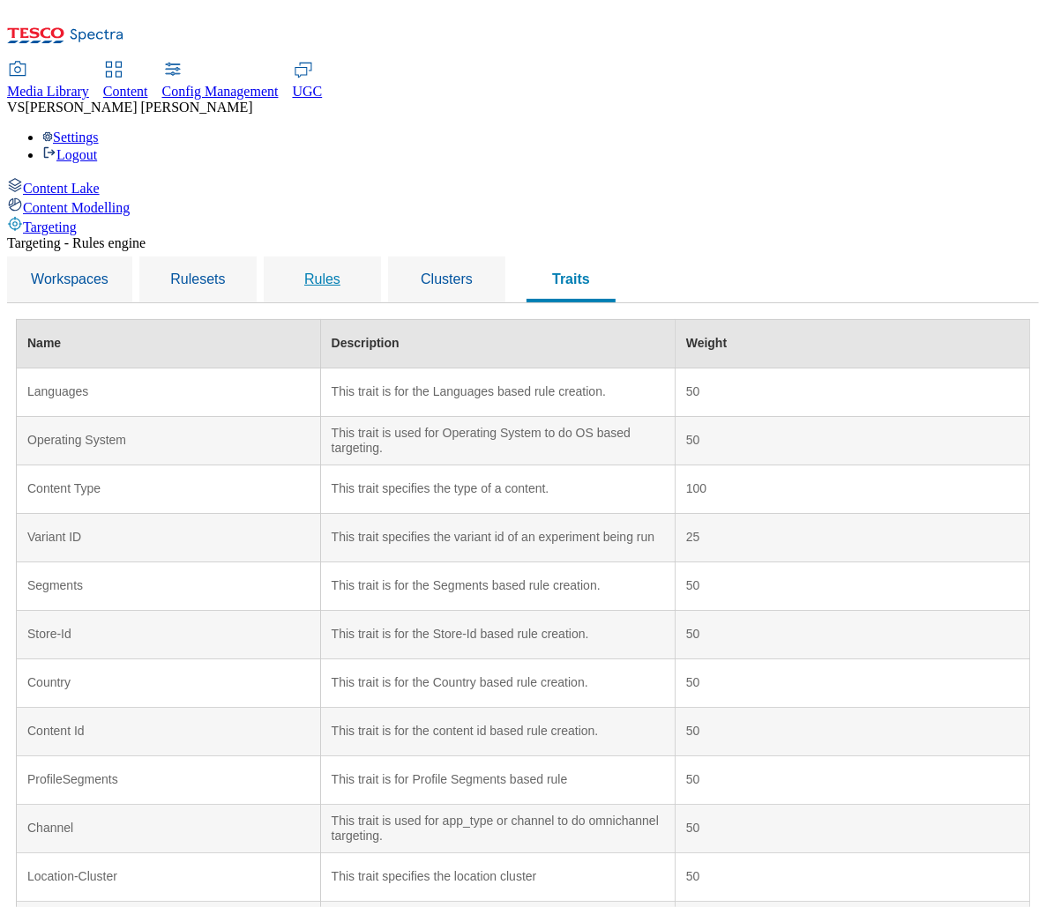
click at [340, 272] on span "Rules" at bounding box center [322, 279] width 36 height 15
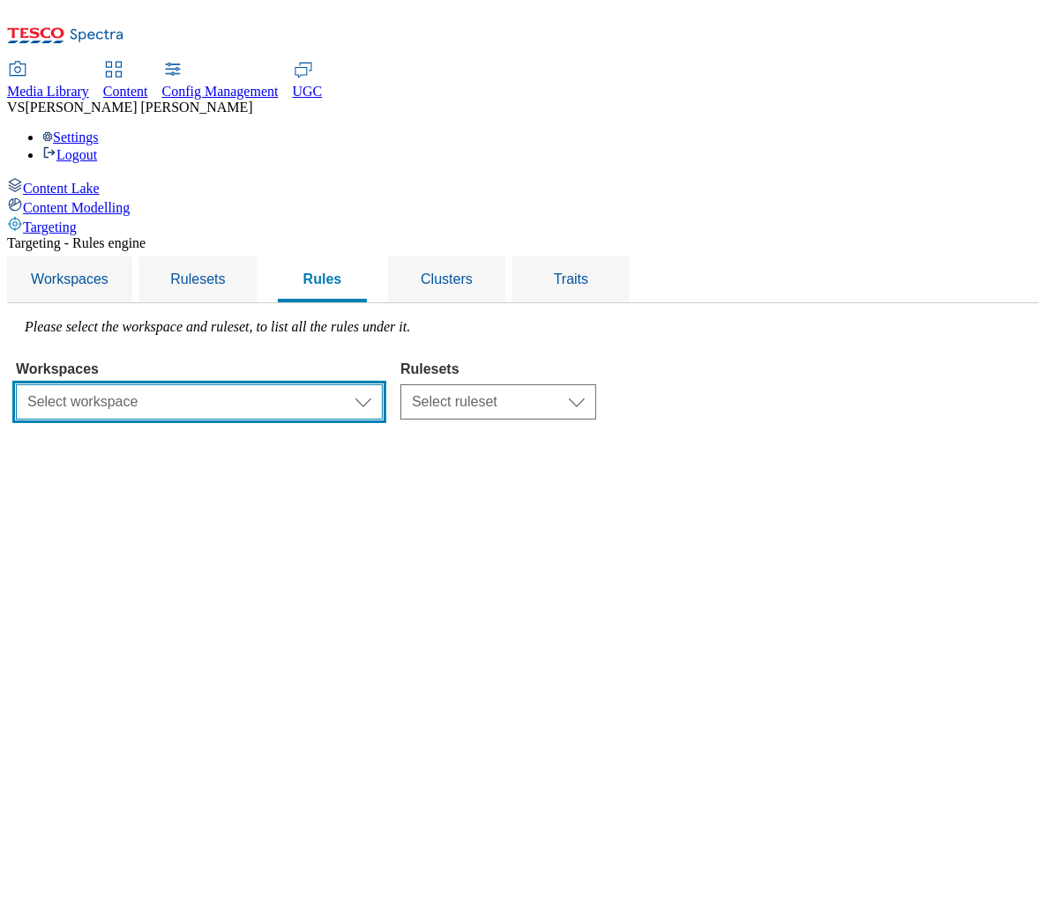
click at [357, 385] on select "Select workspace Test Targeting_28th_August_Sanity test [DATE] Test_Sanity_28th…" at bounding box center [199, 402] width 367 height 35
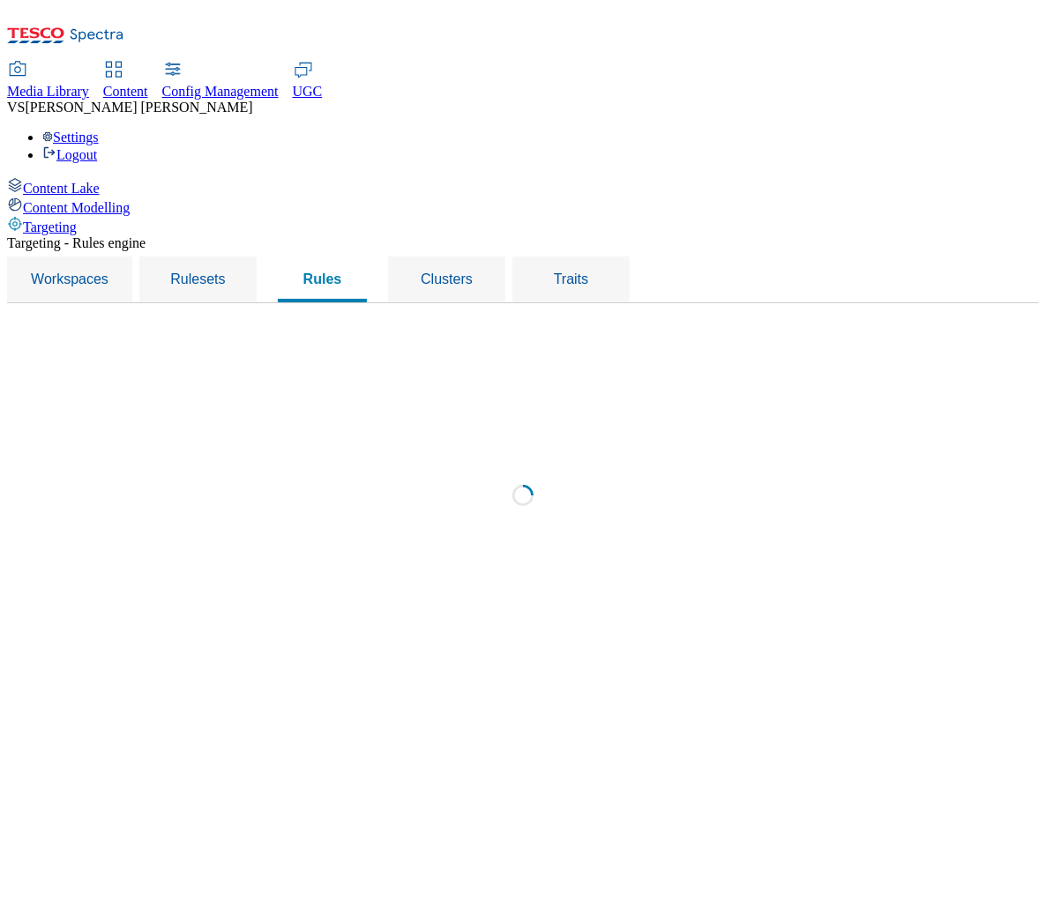
select select "f510054f-adaa-4692-b570-80fa3897127a"
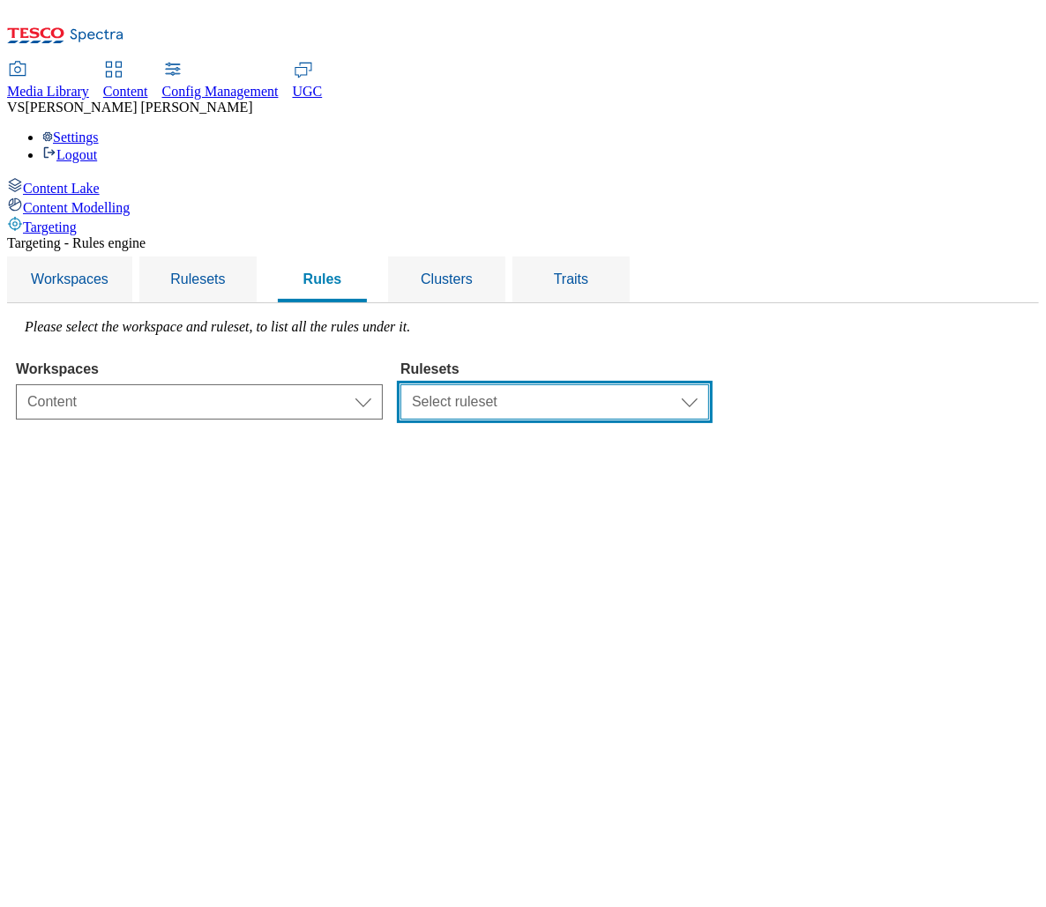
click at [709, 385] on select "Select ruleset CZ TEST HU ROI SK UK clubcard-roi clubcard-website customer-enga…" at bounding box center [554, 402] width 309 height 35
click at [622, 385] on select "Select ruleset CZ TEST HU ROI SK UK clubcard-roi clubcard-website customer-enga…" at bounding box center [554, 402] width 309 height 35
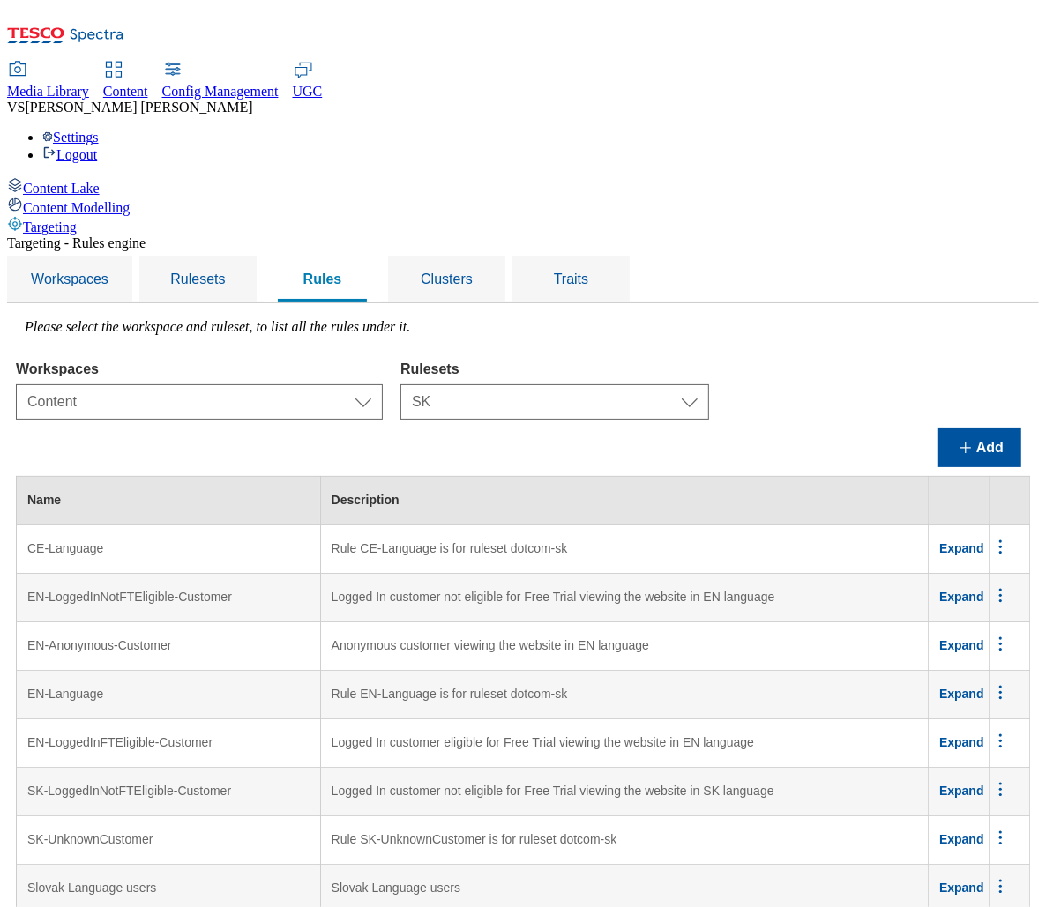
click at [700, 385] on select "Select ruleset CZ TEST HU ROI SK UK clubcard-roi clubcard-website customer-enga…" at bounding box center [554, 402] width 309 height 35
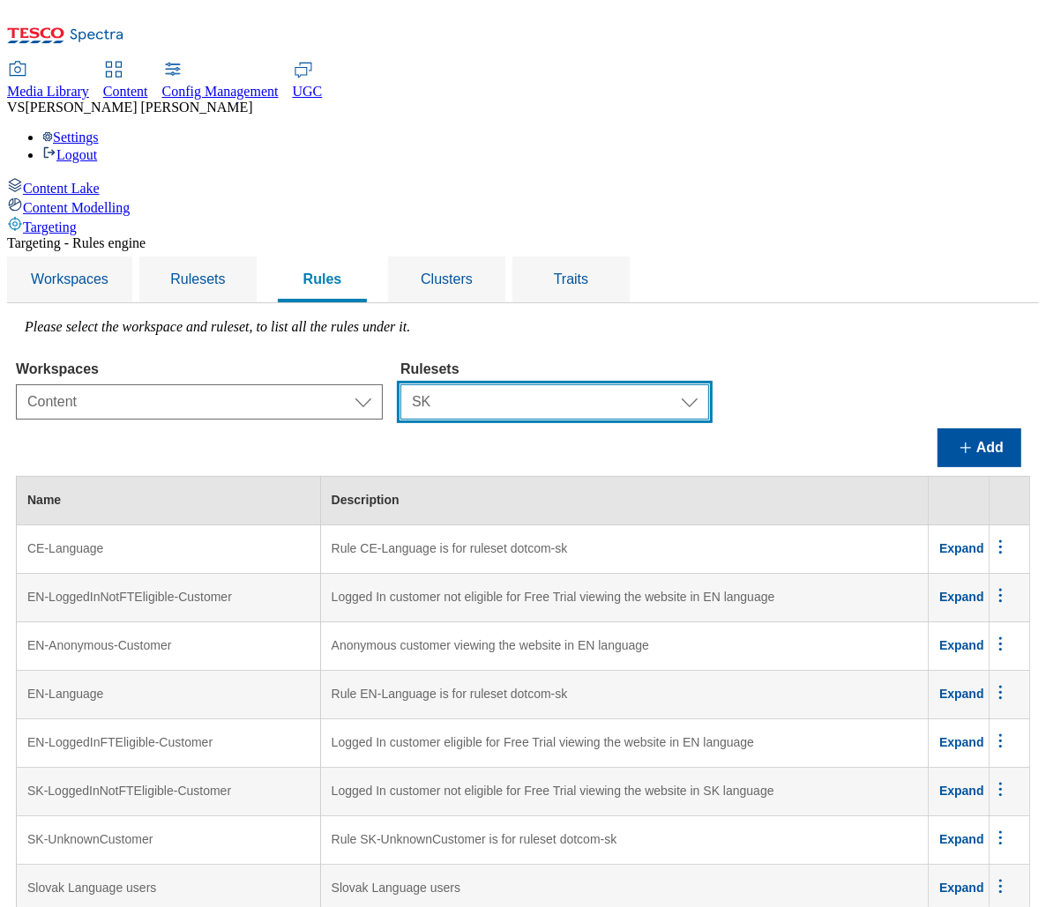
click at [674, 385] on select "Select ruleset CZ TEST HU ROI SK UK clubcard-roi clubcard-website customer-enga…" at bounding box center [554, 402] width 309 height 35
select select "e8c01317-fe0b-4275-b81d-948e095f9970"
click at [622, 385] on select "Select ruleset CZ TEST HU ROI SK UK clubcard-roi clubcard-website customer-enga…" at bounding box center [554, 402] width 309 height 35
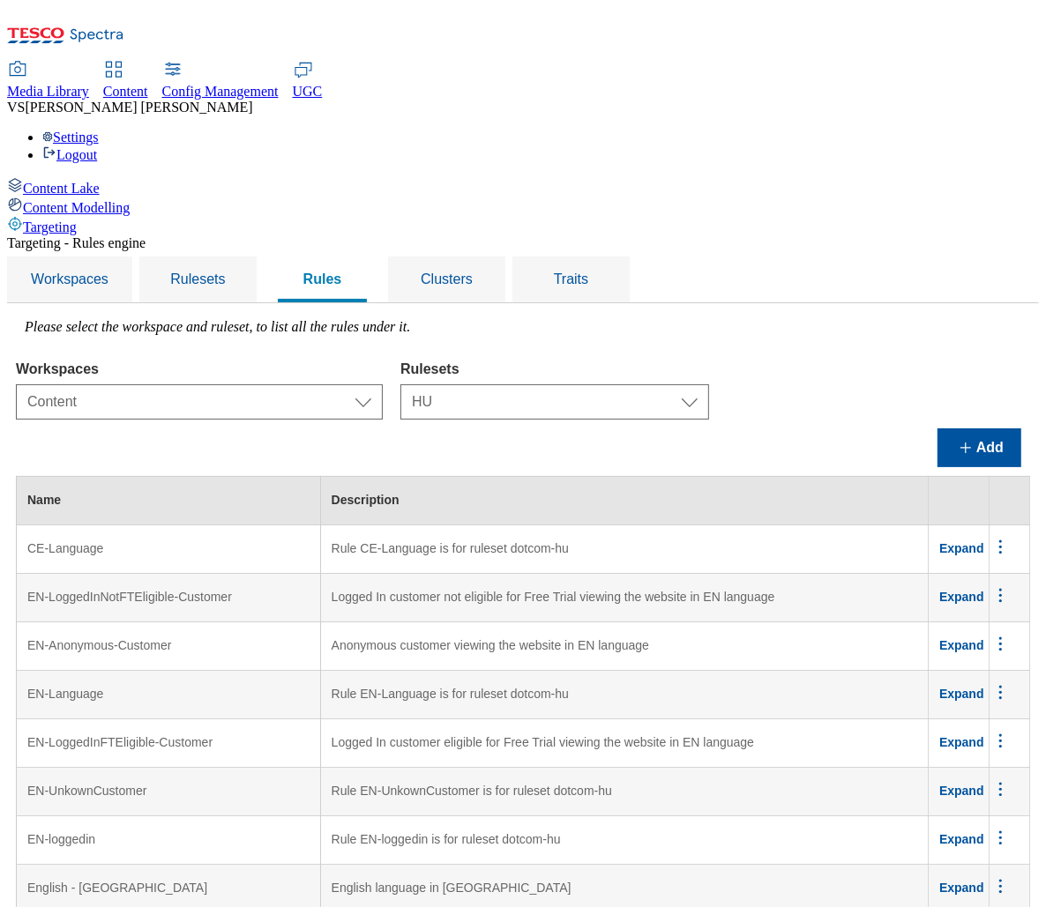
click at [974, 541] on span "Expand" at bounding box center [961, 548] width 45 height 14
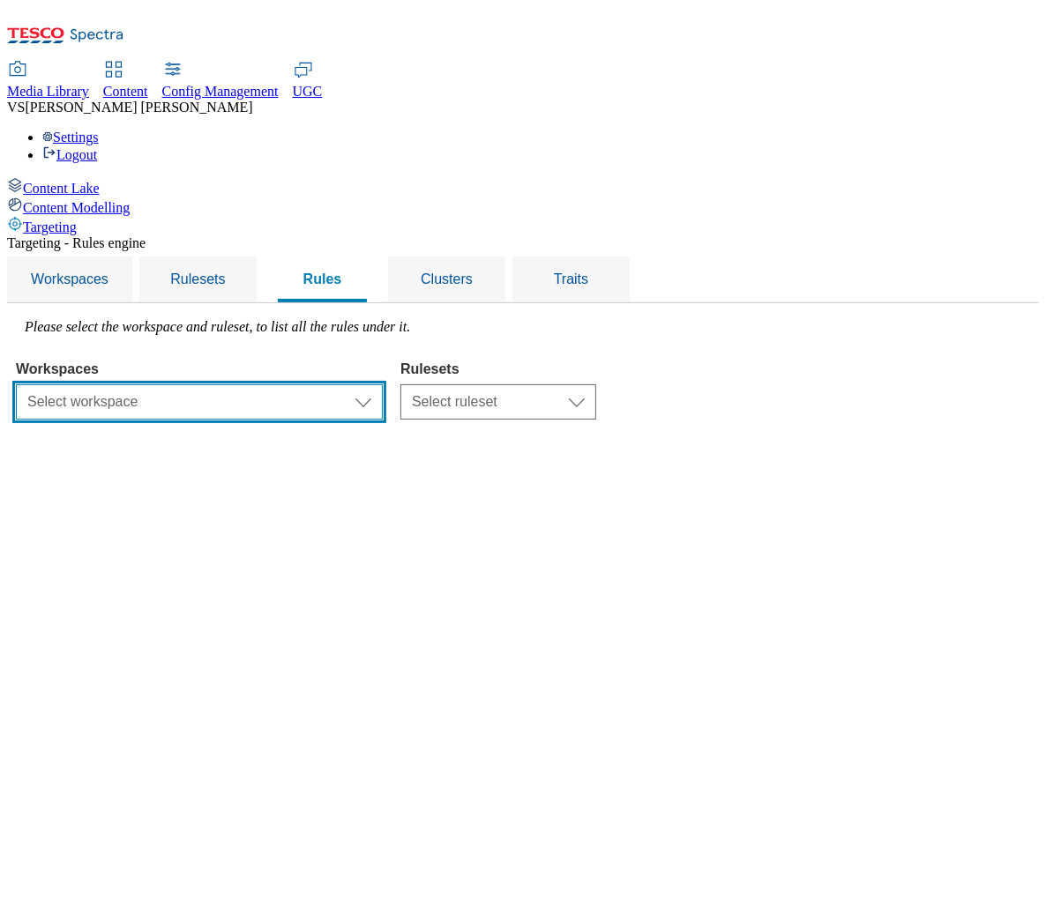
click at [383, 385] on select "Select workspace Test Targeting_28th_August_Sanity test [DATE] Test_Sanity_28th…" at bounding box center [199, 402] width 367 height 35
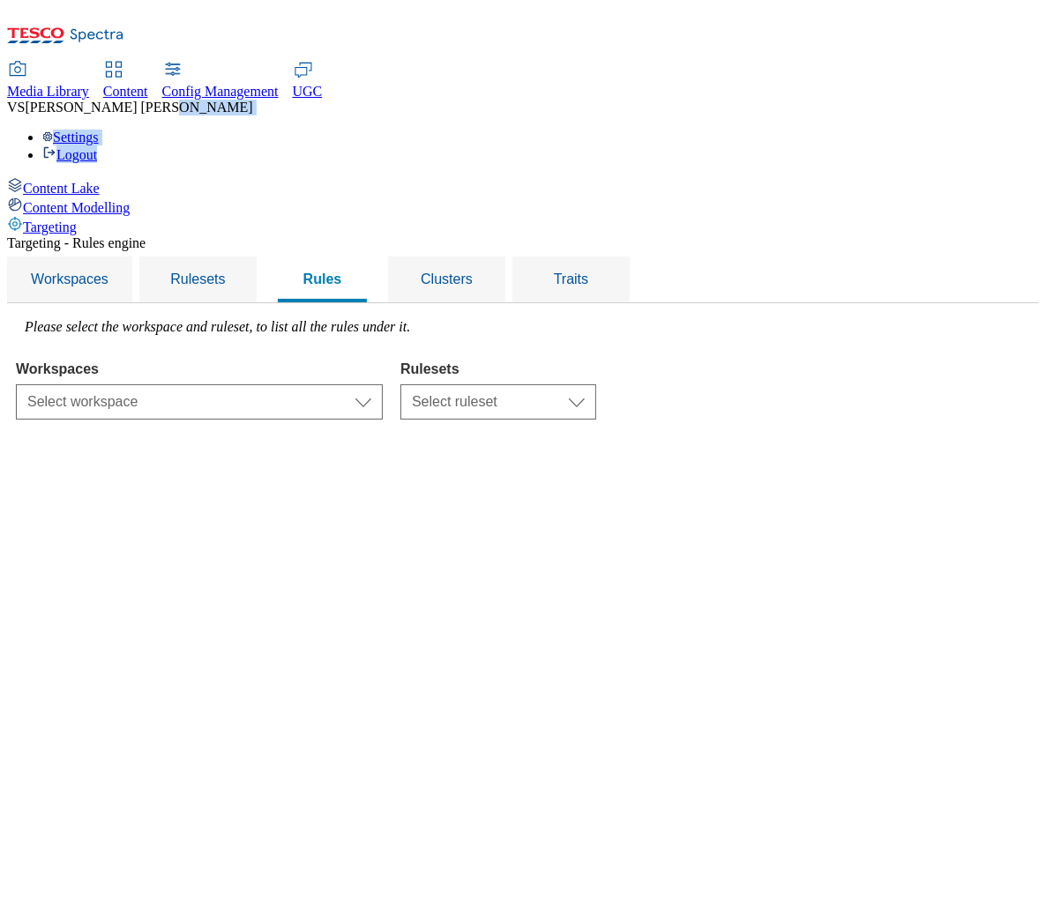
click at [1045, 48] on html "Icons icon_account icon_add icon_backward_link icon_basket icon_benefits icon_c…" at bounding box center [523, 214] width 1046 height 429
click at [360, 385] on select "Select workspace Test Targeting_28th_August_Sanity test [DATE] Test_Sanity_28th…" at bounding box center [199, 402] width 367 height 35
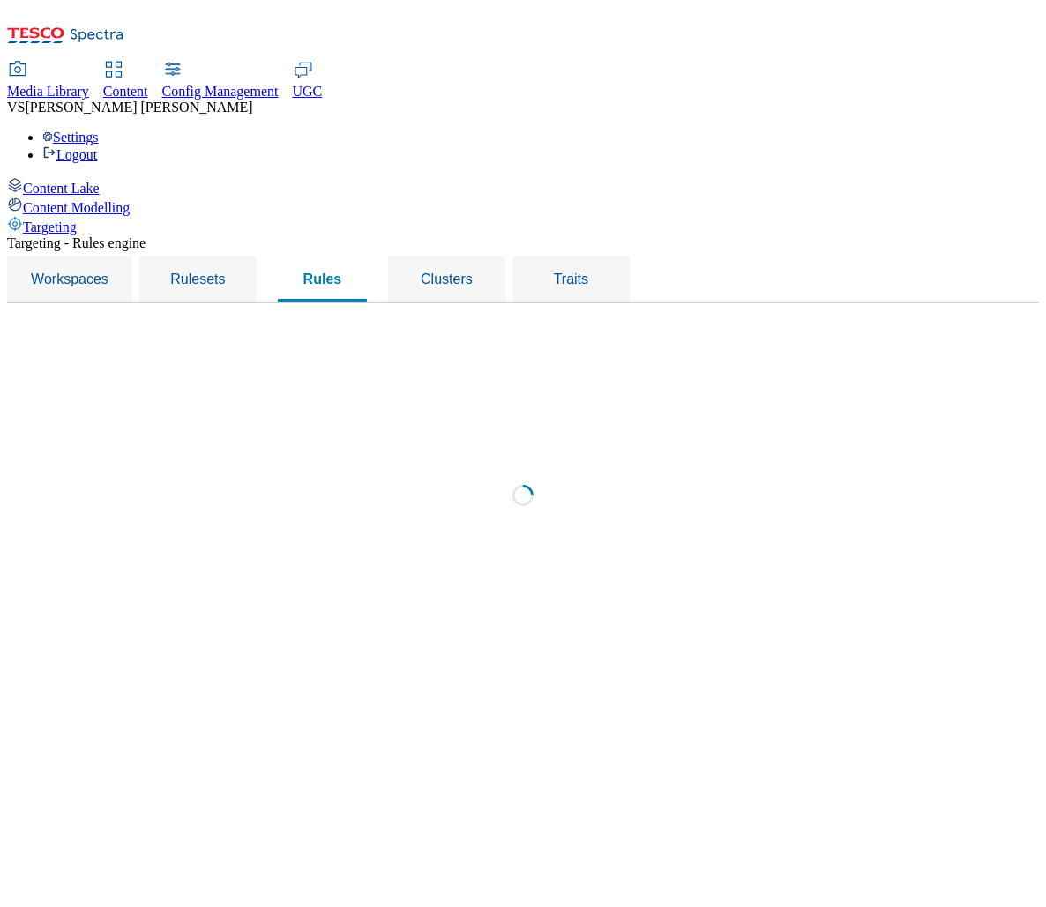
click at [691, 319] on div "Loading" at bounding box center [523, 500] width 1014 height 363
select select "f510054f-adaa-4692-b570-80fa3897127a"
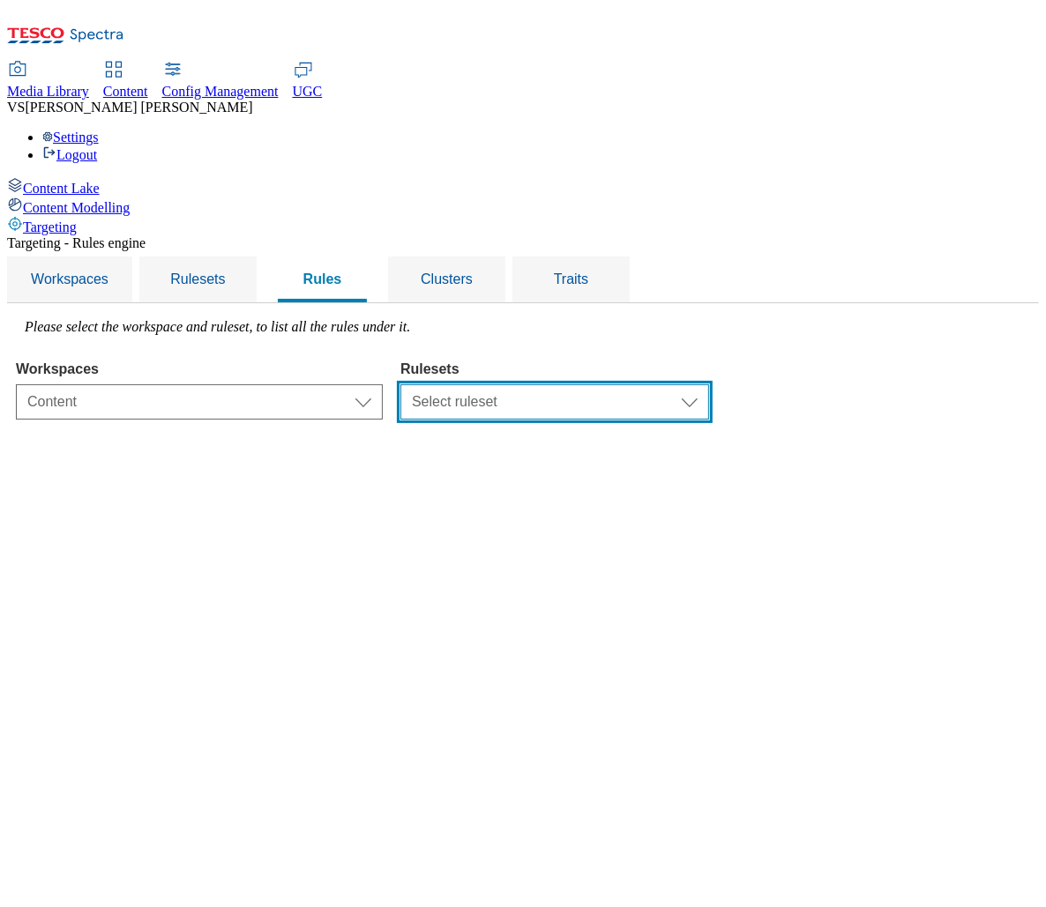
click at [691, 385] on select "Select ruleset CZ TEST HU ROI SK UK clubcard-roi clubcard-website customer-enga…" at bounding box center [554, 402] width 309 height 35
select select "e8c01317-fe0b-4275-b81d-948e095f9970"
click at [622, 385] on select "Select ruleset CZ TEST HU ROI SK UK clubcard-roi clubcard-website customer-enga…" at bounding box center [554, 402] width 309 height 35
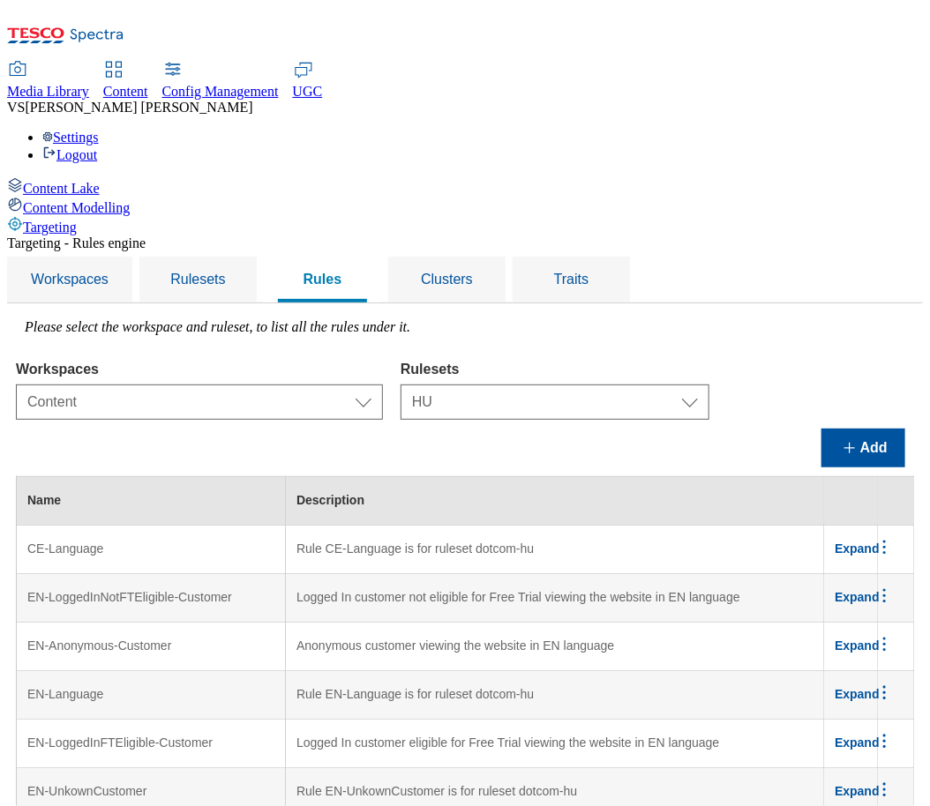
click at [710, 429] on div "Add" at bounding box center [465, 448] width 898 height 39
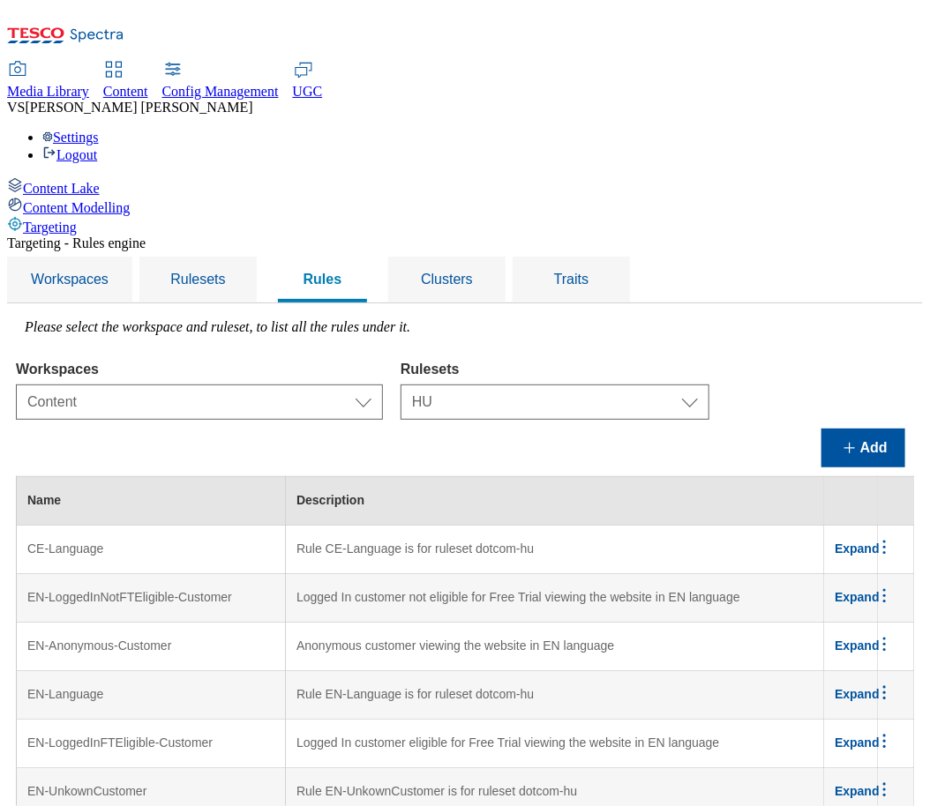
scroll to position [2020, 125]
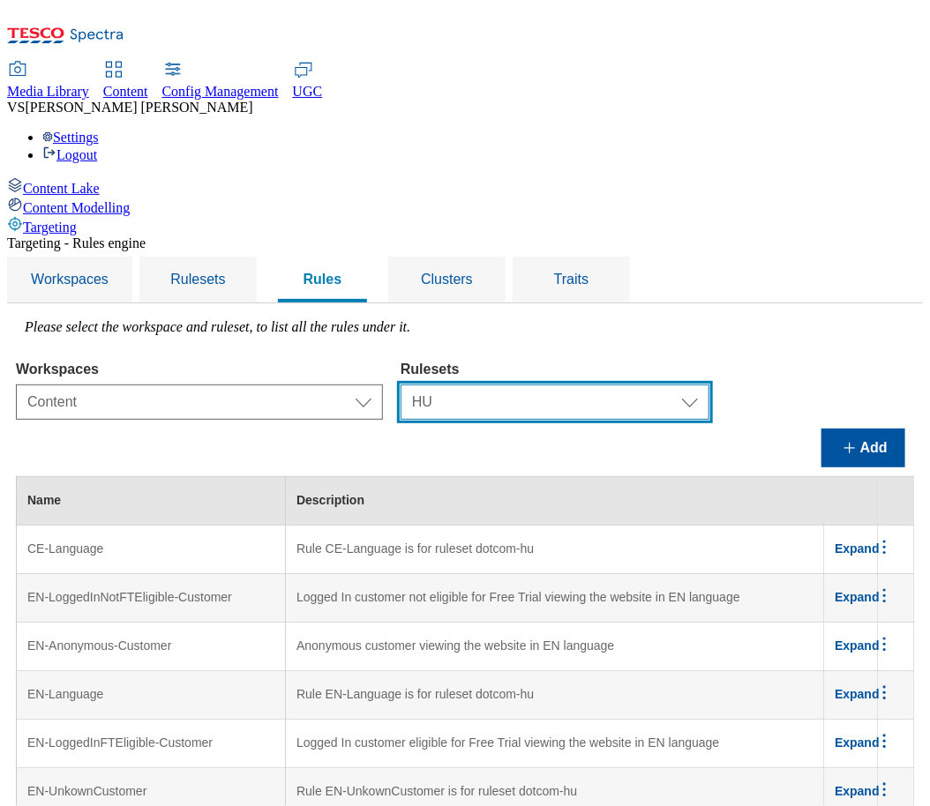
click at [549, 385] on select "Select ruleset CZ TEST HU ROI SK UK clubcard-roi clubcard-website customer-enga…" at bounding box center [554, 402] width 309 height 35
click at [622, 385] on select "Select ruleset CZ TEST HU ROI SK UK clubcard-roi clubcard-website customer-enga…" at bounding box center [554, 402] width 309 height 35
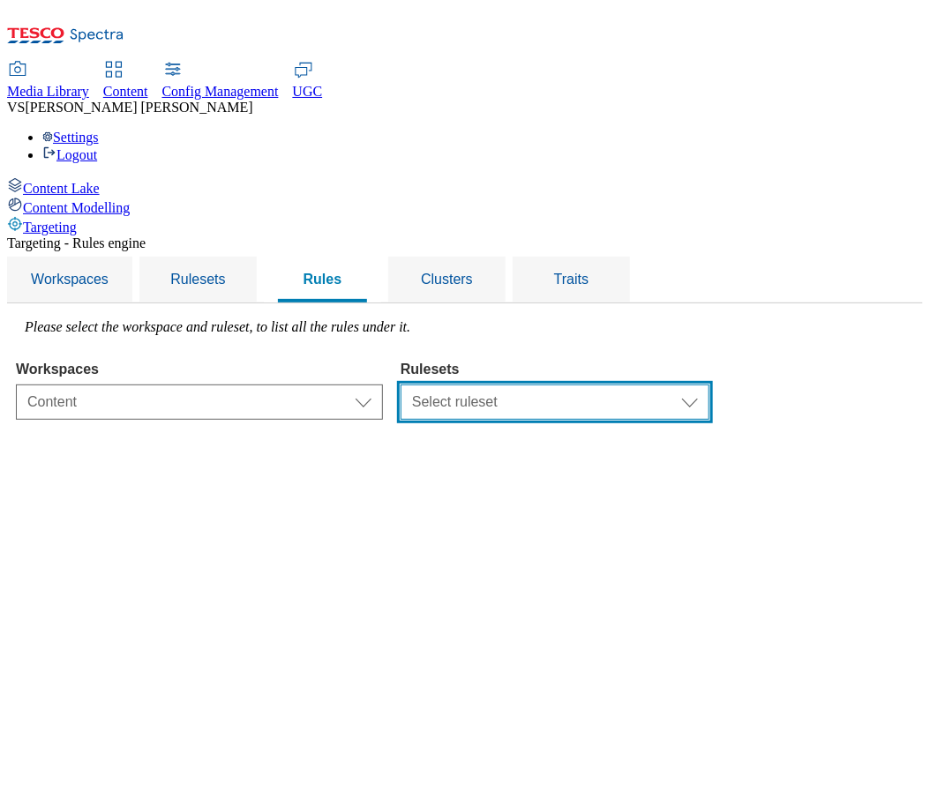
click at [683, 385] on select "Select ruleset CZ TEST HU ROI SK UK clubcard-roi clubcard-website customer-enga…" at bounding box center [554, 402] width 309 height 35
select select "5113db17-1b35-4e50-beac-5f3c7afeb8da"
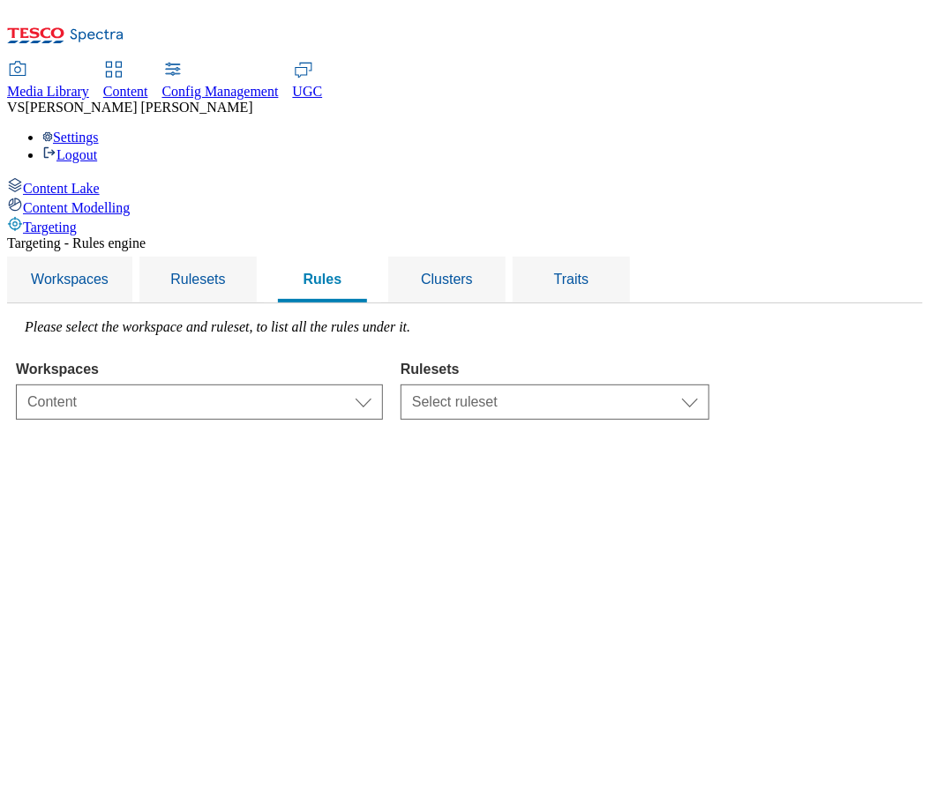
click at [622, 385] on select "Select ruleset CZ TEST HU ROI SK UK clubcard-roi clubcard-website customer-enga…" at bounding box center [554, 402] width 309 height 35
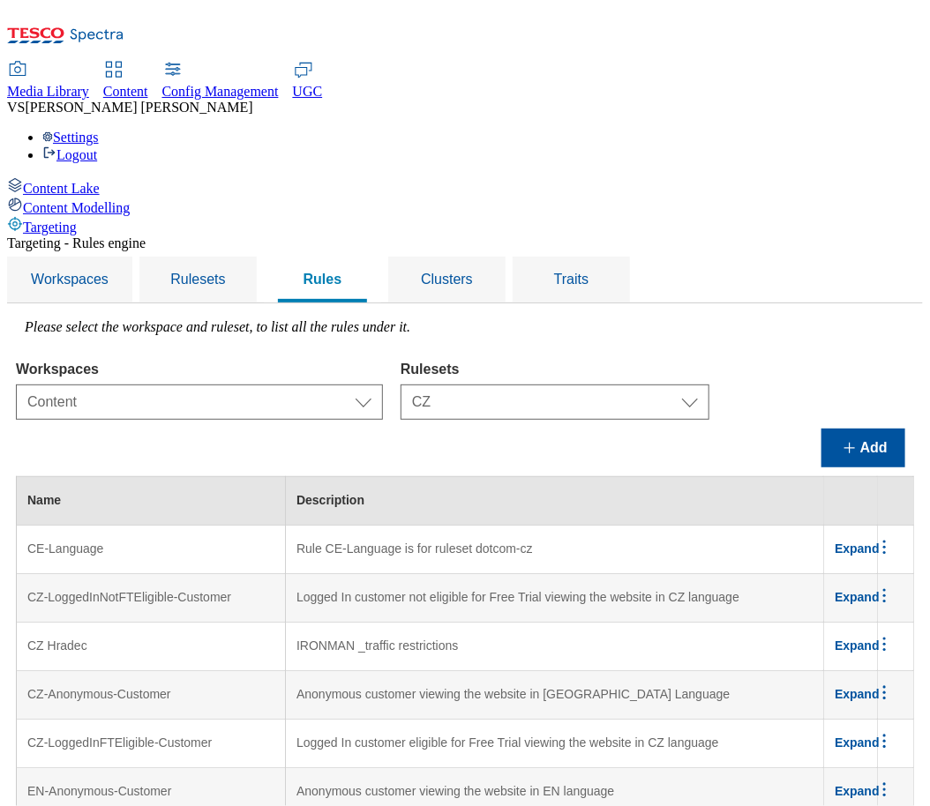
scroll to position [614, 0]
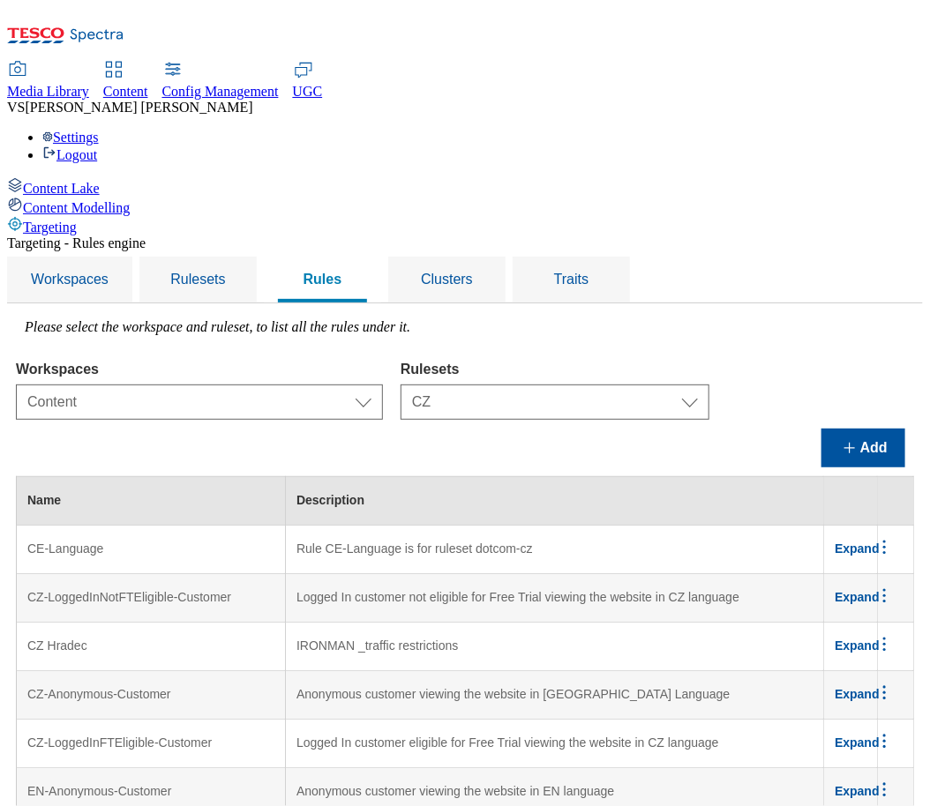
scroll to position [2797, 0]
